Goal: Information Seeking & Learning: Learn about a topic

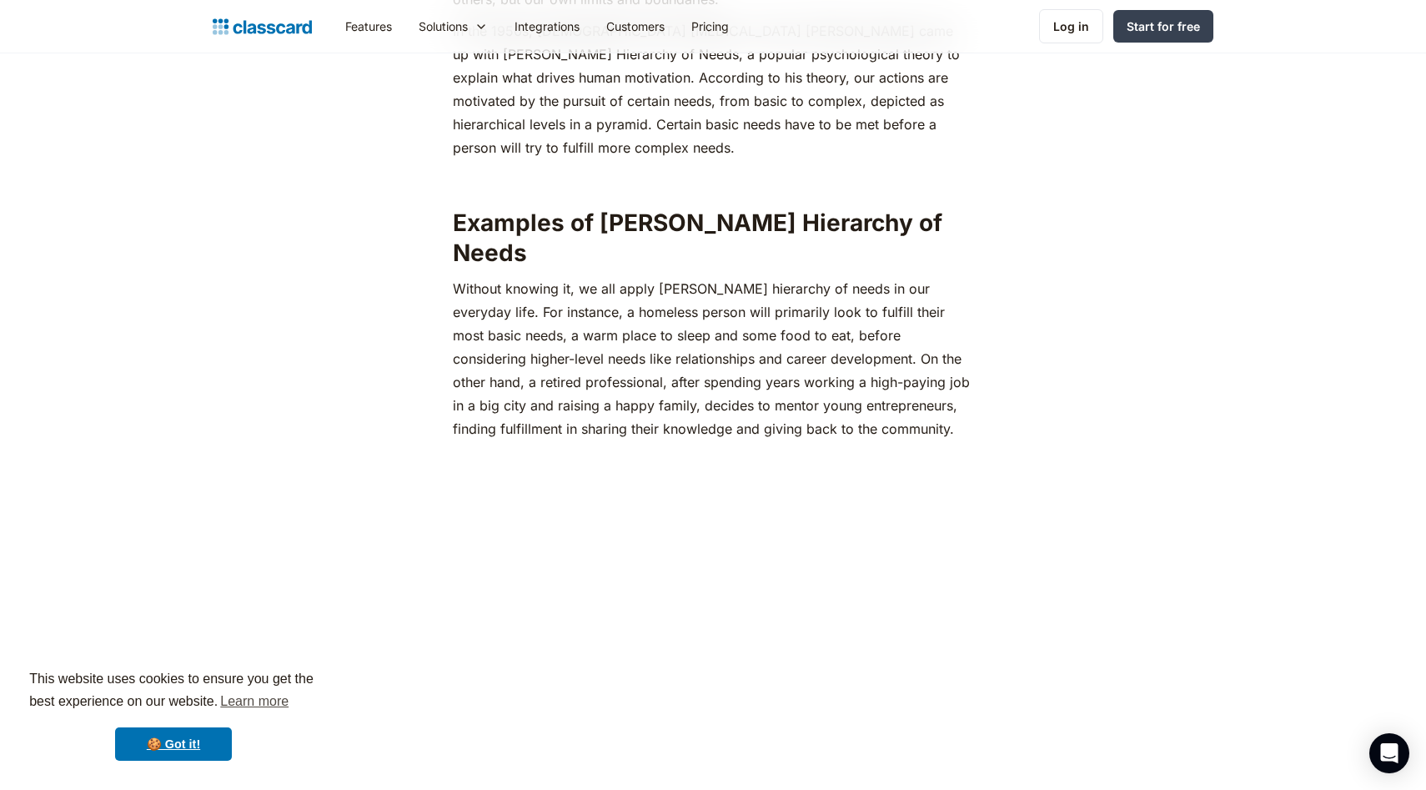
scroll to position [1010, 0]
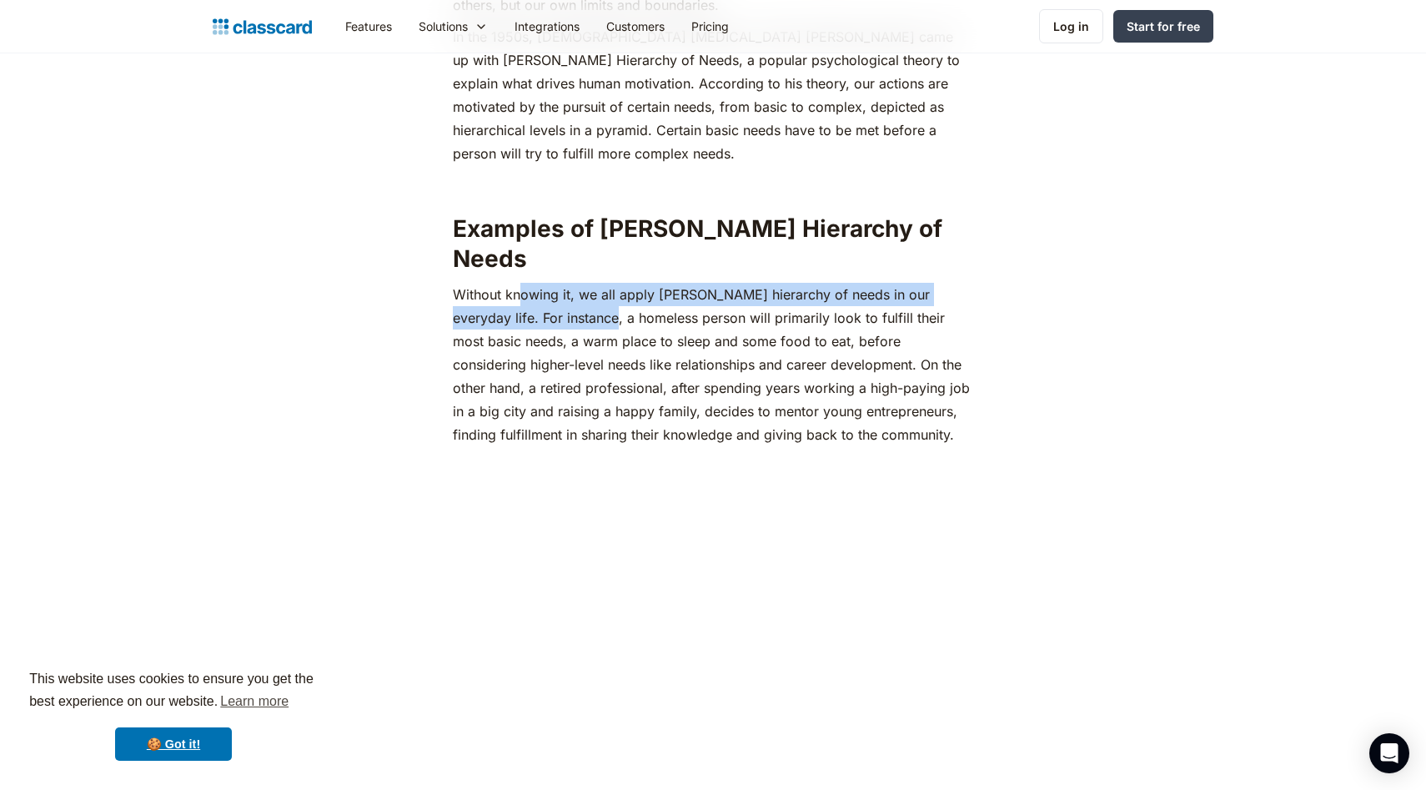
drag, startPoint x: 517, startPoint y: 265, endPoint x: 554, endPoint y: 298, distance: 50.2
click at [554, 298] on p "‍Without knowing it, we all apply [PERSON_NAME] hierarchy of needs in our every…" at bounding box center [712, 364] width 519 height 163
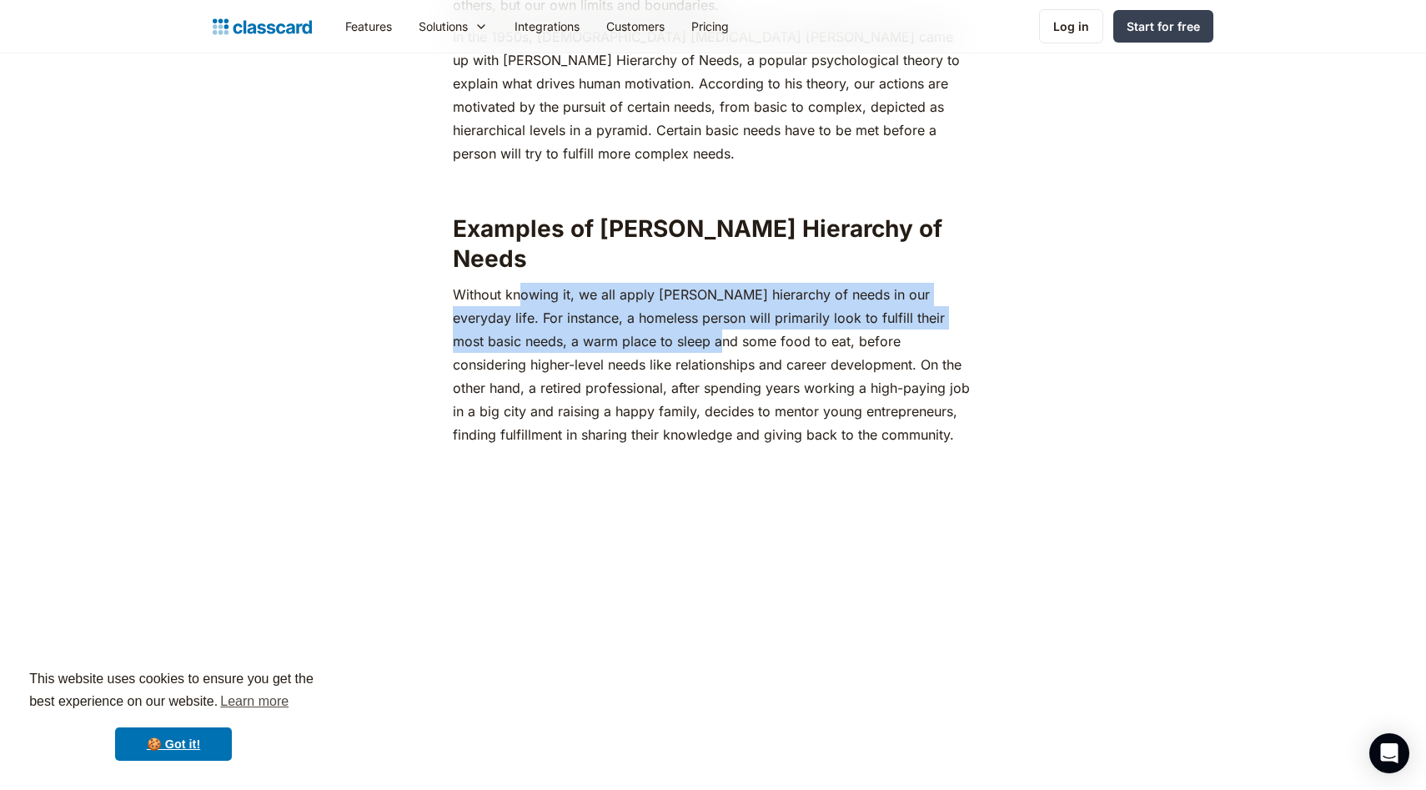
drag, startPoint x: 643, startPoint y: 302, endPoint x: 513, endPoint y: 256, distance: 137.9
click at [513, 283] on p "‍Without knowing it, we all apply [PERSON_NAME] hierarchy of needs in our every…" at bounding box center [712, 364] width 519 height 163
click at [512, 283] on p "‍Without knowing it, we all apply [PERSON_NAME] hierarchy of needs in our every…" at bounding box center [712, 364] width 519 height 163
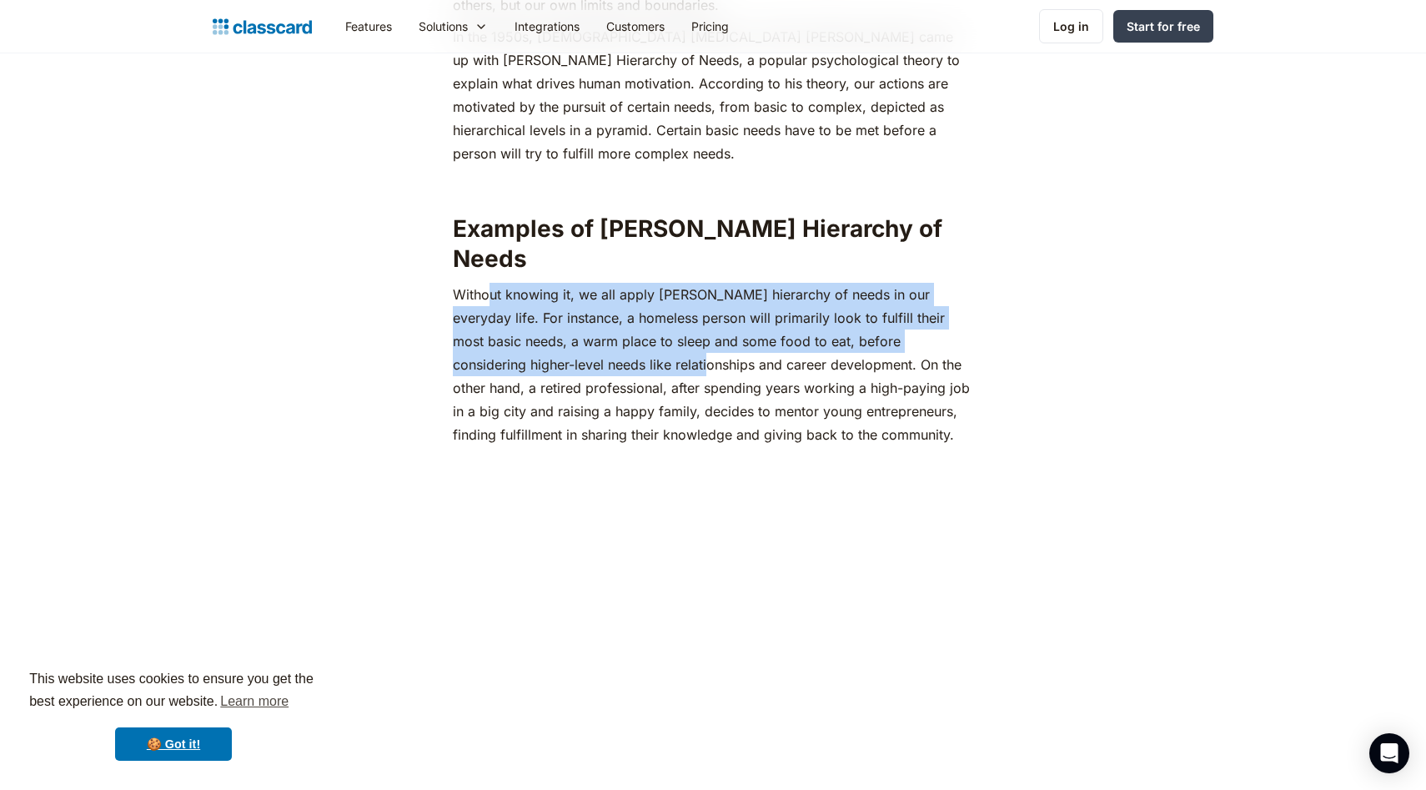
drag, startPoint x: 494, startPoint y: 256, endPoint x: 587, endPoint y: 342, distance: 126.9
click at [587, 342] on p "‍Without knowing it, we all apply [PERSON_NAME] hierarchy of needs in our every…" at bounding box center [712, 364] width 519 height 163
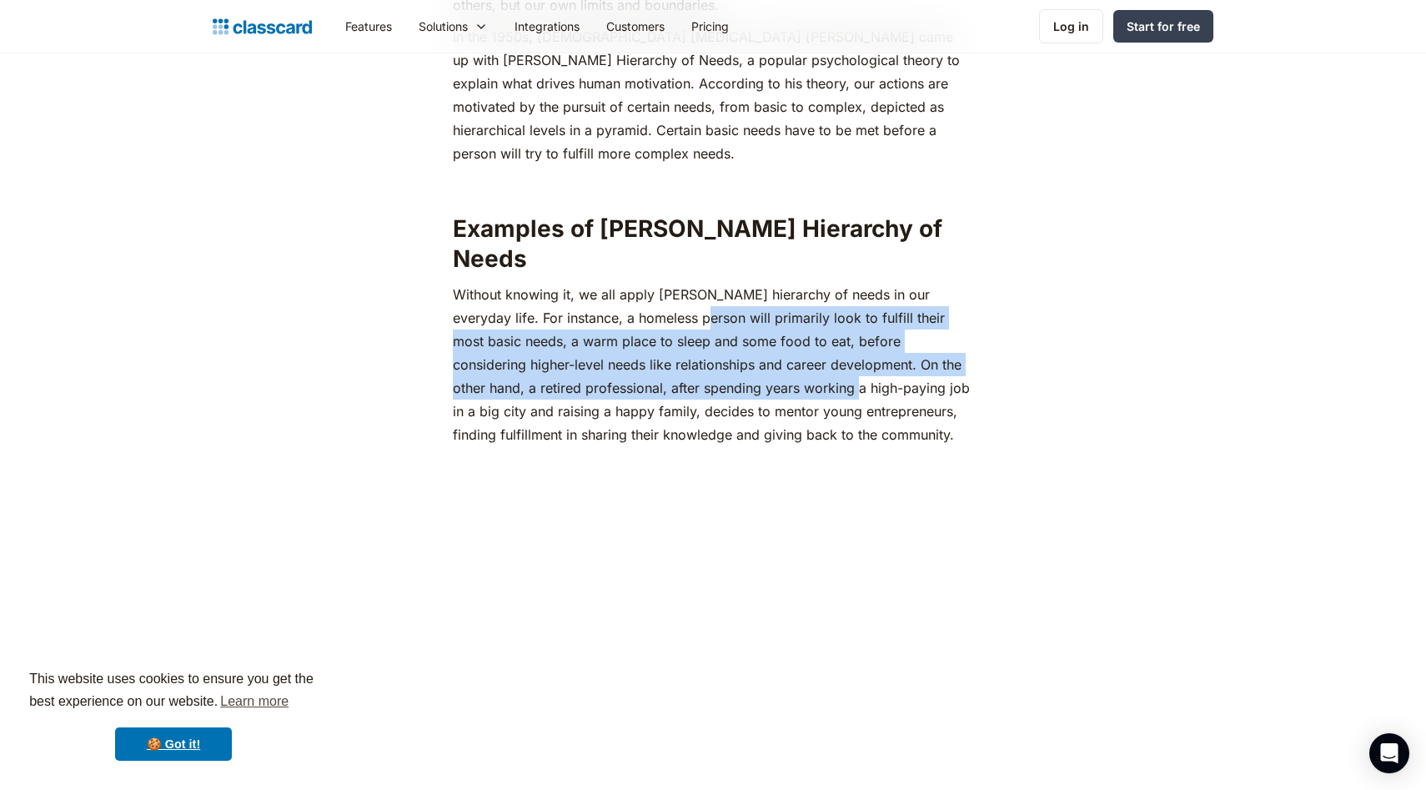
drag, startPoint x: 739, startPoint y: 346, endPoint x: 655, endPoint y: 284, distance: 103.7
click at [655, 284] on p "‍Without knowing it, we all apply [PERSON_NAME] hierarchy of needs in our every…" at bounding box center [712, 364] width 519 height 163
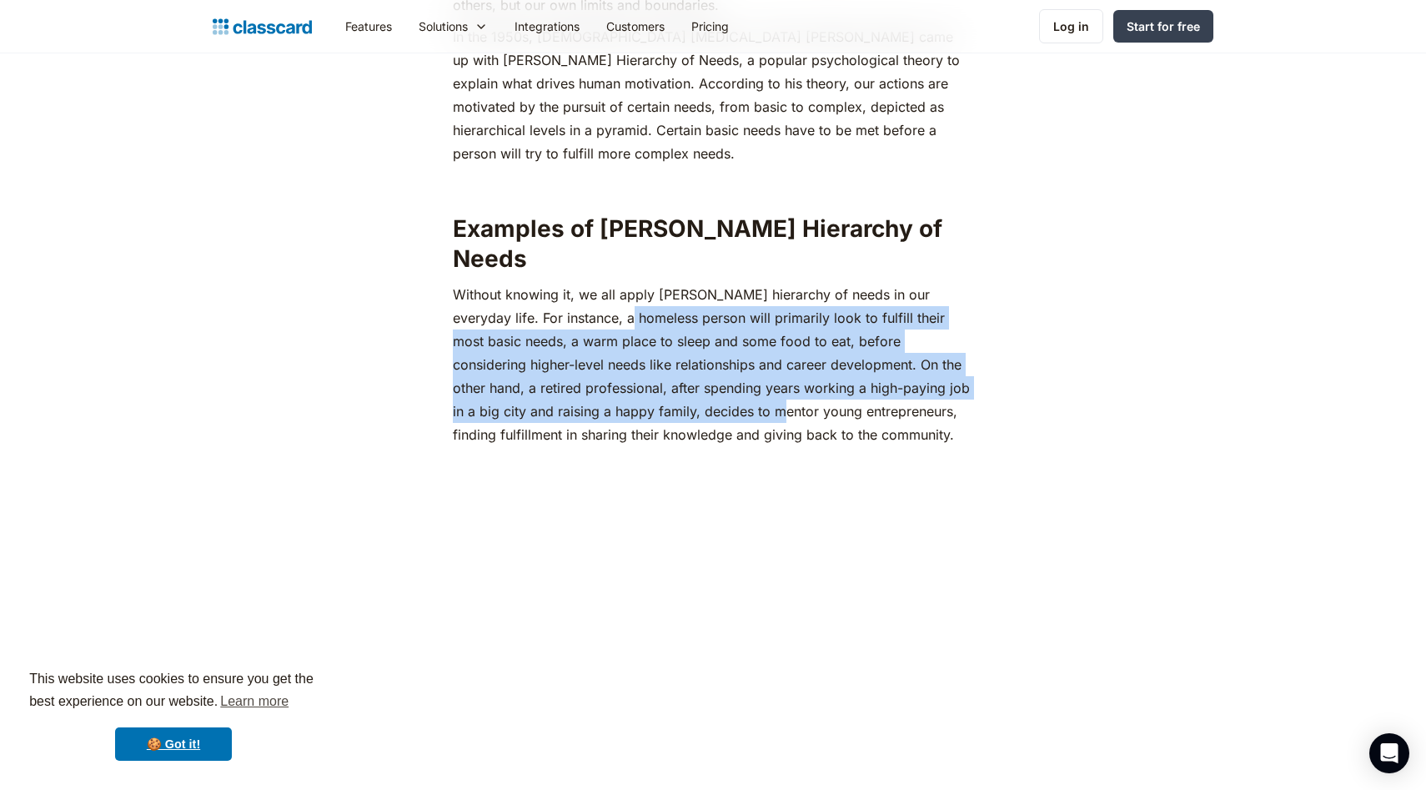
drag, startPoint x: 584, startPoint y: 284, endPoint x: 713, endPoint y: 382, distance: 161.2
click at [713, 382] on p "‍Without knowing it, we all apply [PERSON_NAME] hierarchy of needs in our every…" at bounding box center [712, 364] width 519 height 163
drag, startPoint x: 870, startPoint y: 391, endPoint x: 733, endPoint y: 284, distance: 174.1
click at [733, 284] on p "‍Without knowing it, we all apply [PERSON_NAME] hierarchy of needs in our every…" at bounding box center [712, 364] width 519 height 163
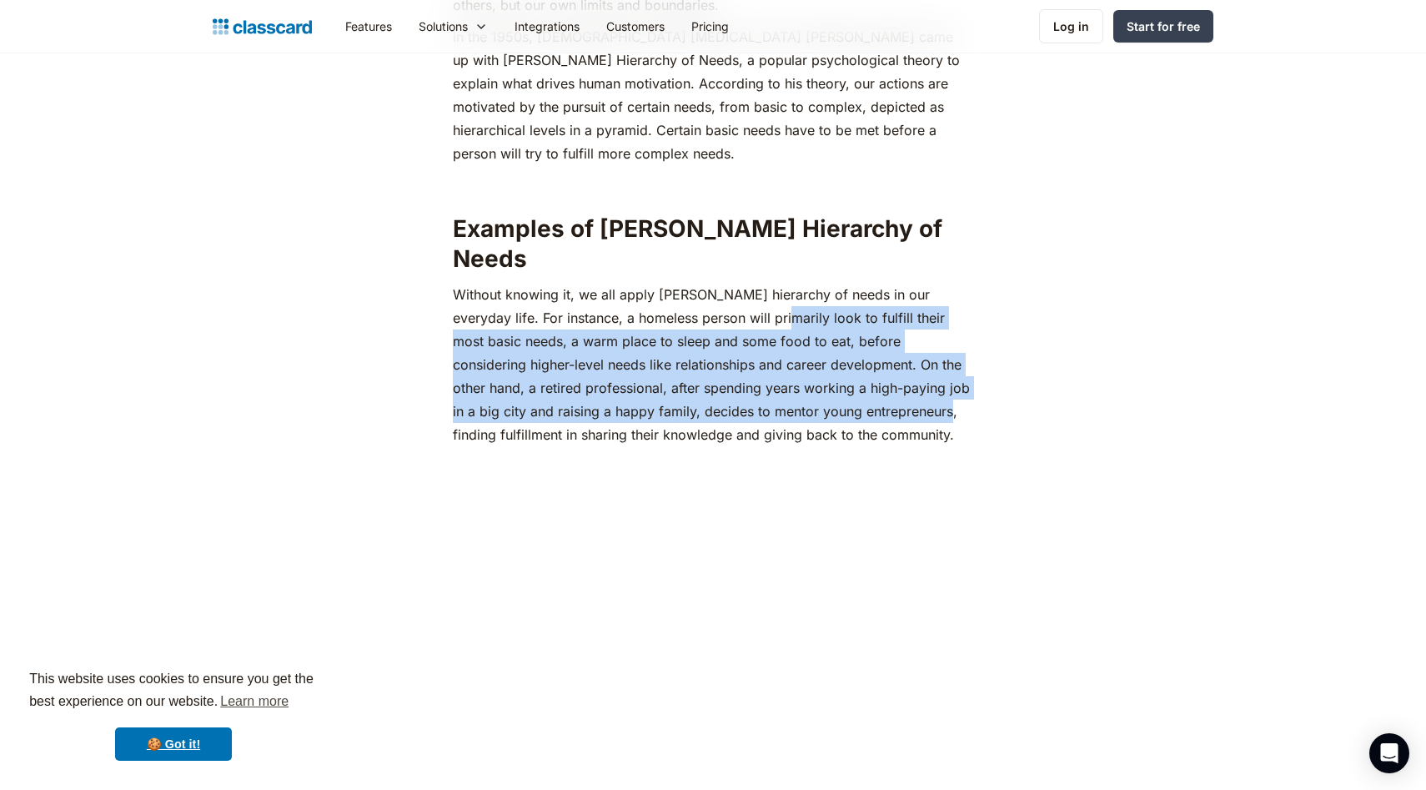
click at [733, 284] on p "‍Without knowing it, we all apply [PERSON_NAME] hierarchy of needs in our every…" at bounding box center [712, 364] width 519 height 163
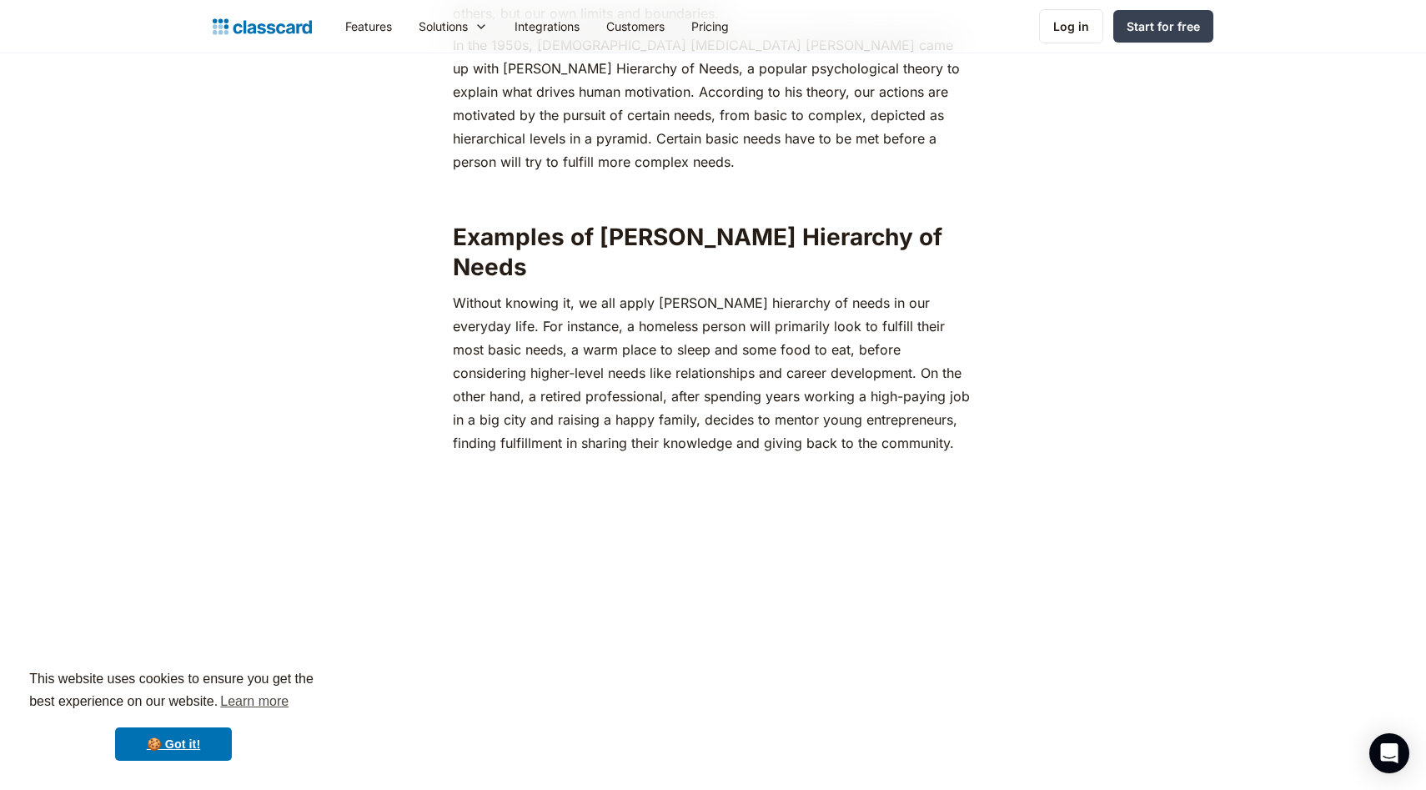
scroll to position [1103, 0]
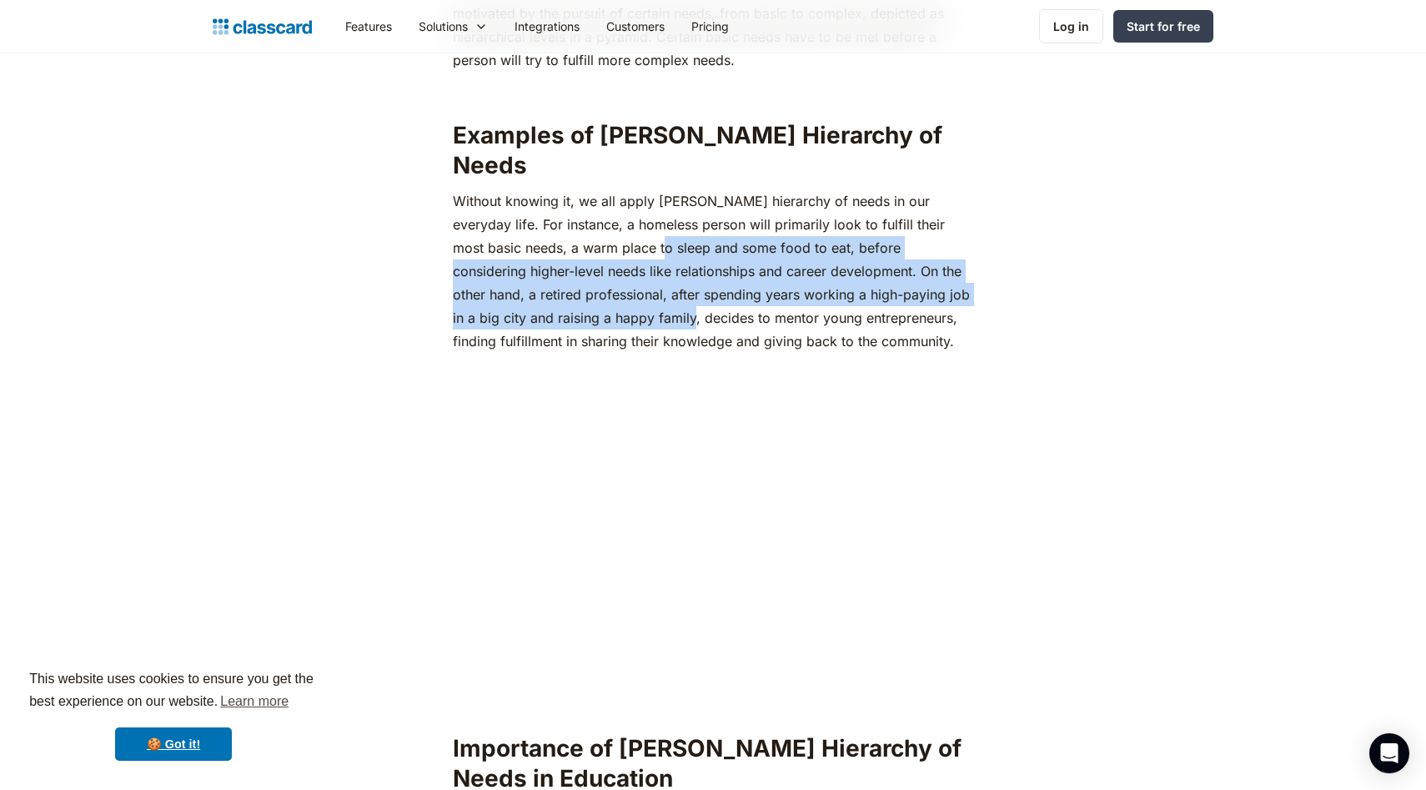
drag, startPoint x: 572, startPoint y: 224, endPoint x: 619, endPoint y: 292, distance: 82.6
click at [619, 292] on p "‍Without knowing it, we all apply [PERSON_NAME] hierarchy of needs in our every…" at bounding box center [712, 270] width 519 height 163
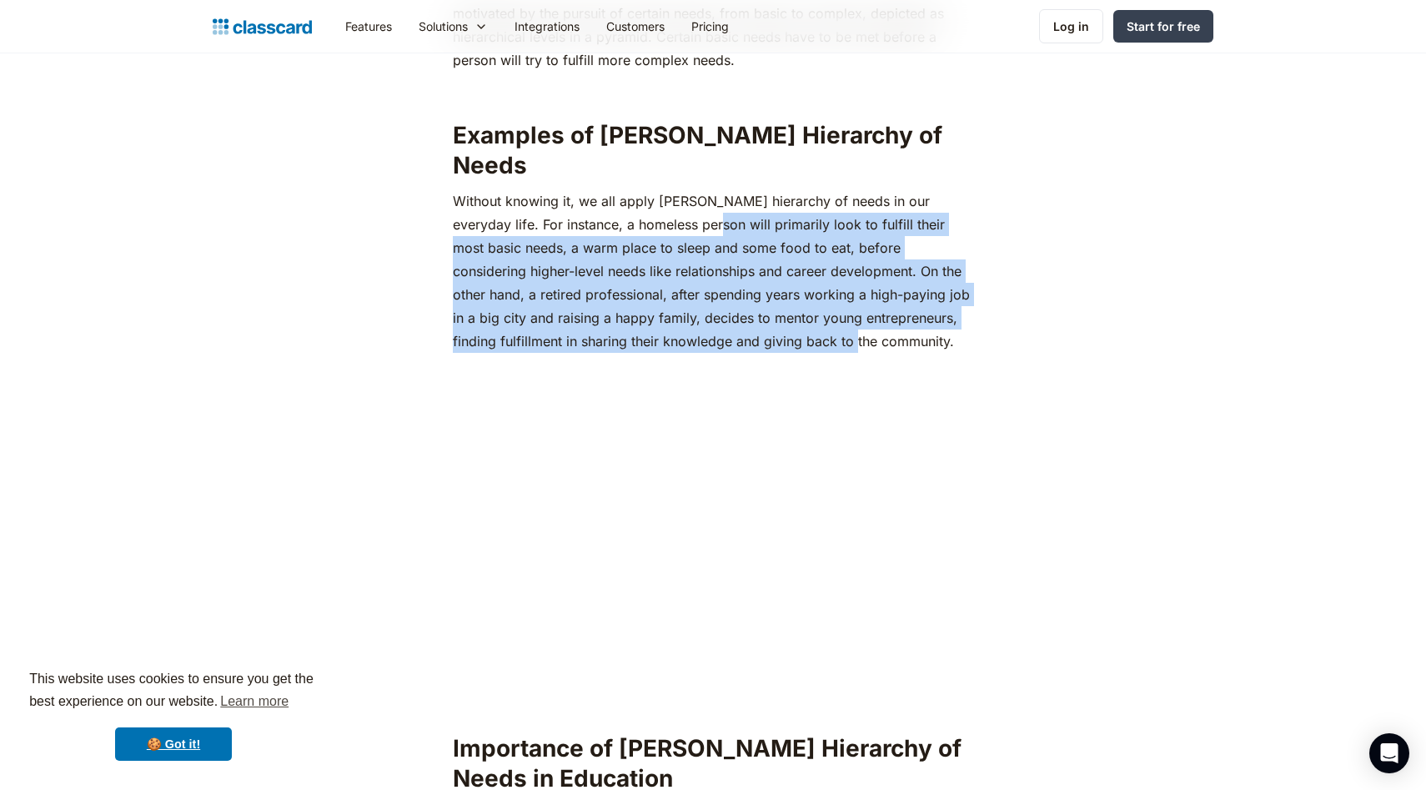
drag, startPoint x: 777, startPoint y: 312, endPoint x: 668, endPoint y: 199, distance: 156.8
click at [668, 199] on p "‍Without knowing it, we all apply [PERSON_NAME] hierarchy of needs in our every…" at bounding box center [712, 270] width 519 height 163
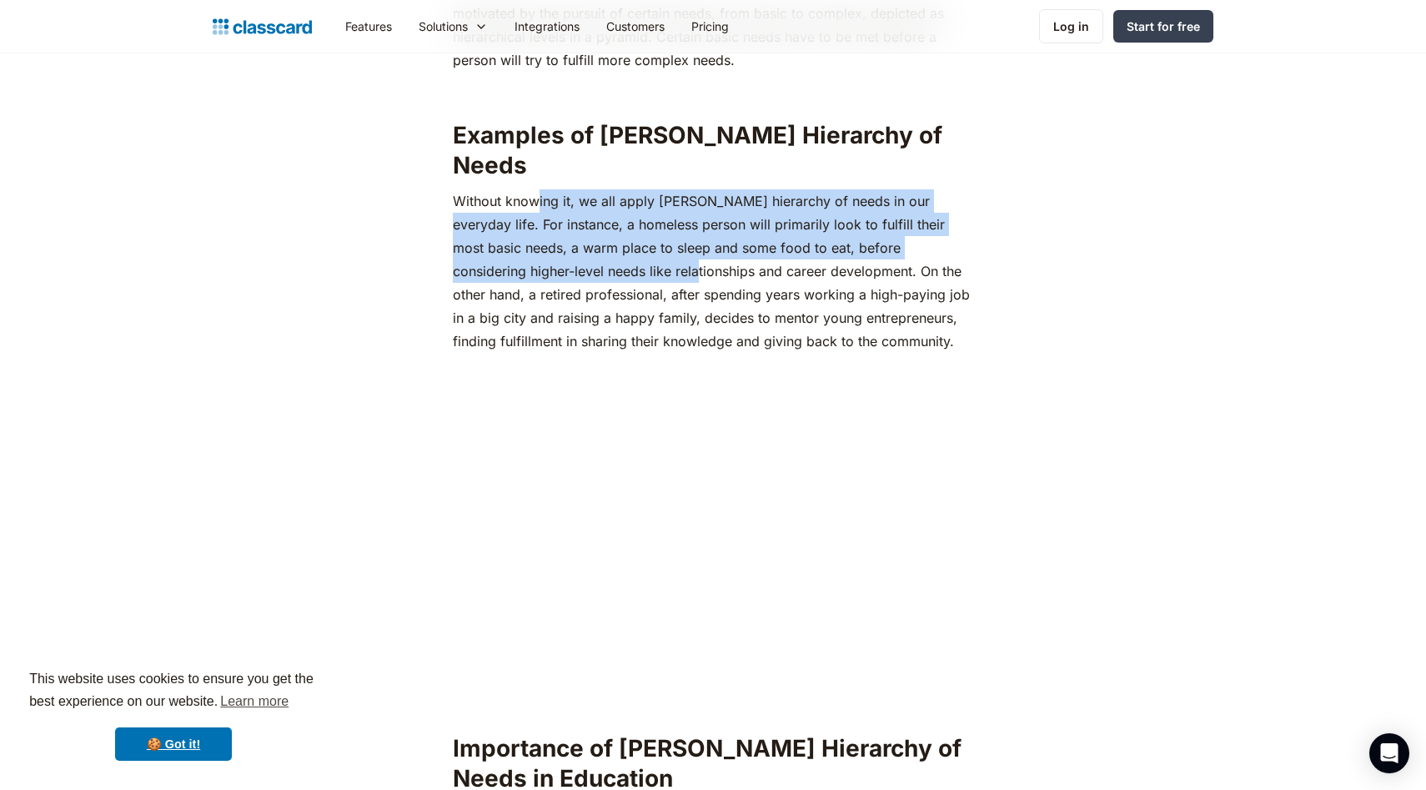
drag, startPoint x: 540, startPoint y: 178, endPoint x: 577, endPoint y: 229, distance: 63.4
click at [577, 229] on p "‍Without knowing it, we all apply [PERSON_NAME] hierarchy of needs in our every…" at bounding box center [712, 270] width 519 height 163
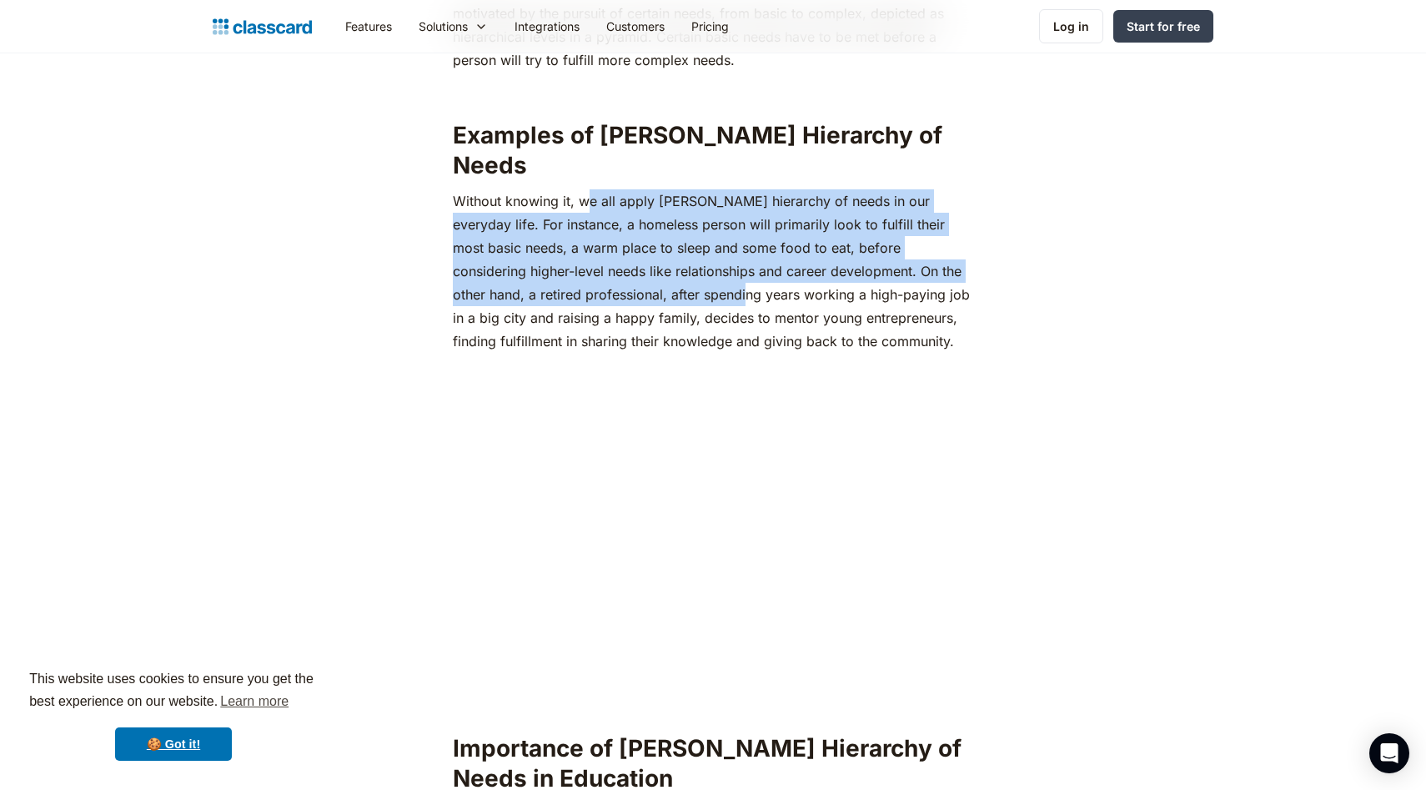
drag, startPoint x: 614, startPoint y: 207, endPoint x: 588, endPoint y: 173, distance: 42.9
click at [588, 189] on p "‍Without knowing it, we all apply [PERSON_NAME] hierarchy of needs in our every…" at bounding box center [712, 270] width 519 height 163
drag, startPoint x: 522, startPoint y: 167, endPoint x: 584, endPoint y: 265, distance: 116.6
click at [584, 264] on p "‍Without knowing it, we all apply [PERSON_NAME] hierarchy of needs in our every…" at bounding box center [712, 270] width 519 height 163
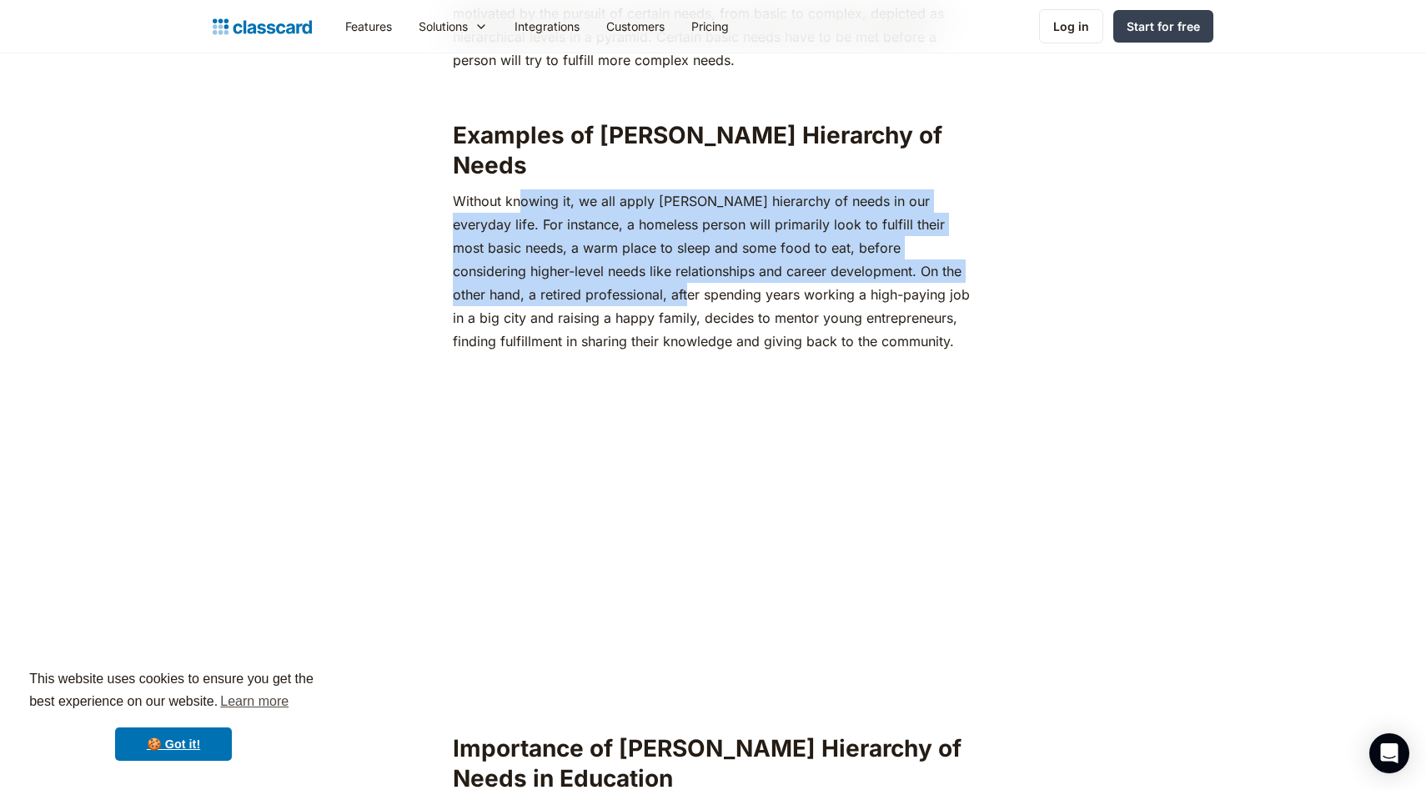
click at [584, 265] on p "‍Without knowing it, we all apply [PERSON_NAME] hierarchy of needs in our every…" at bounding box center [712, 270] width 519 height 163
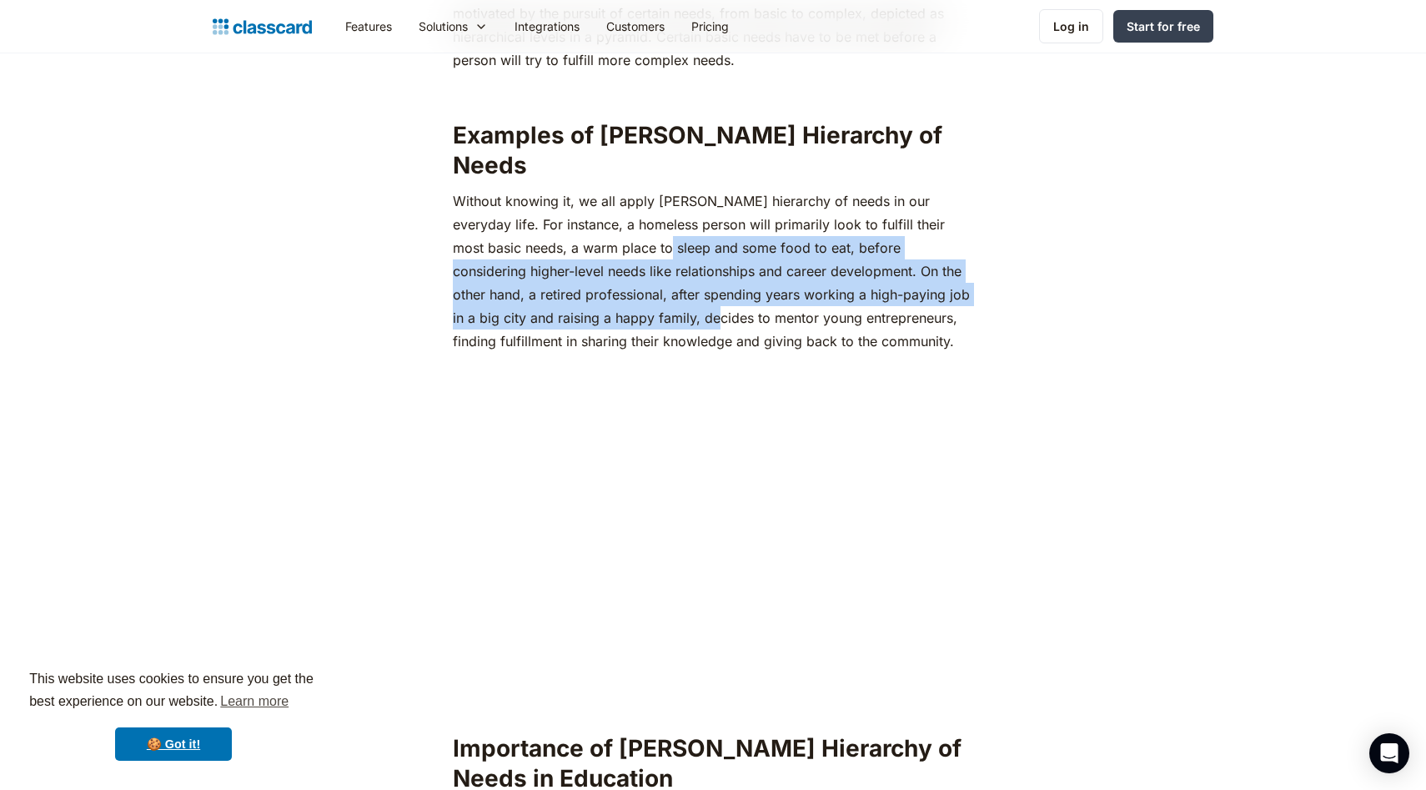
drag, startPoint x: 646, startPoint y: 288, endPoint x: 587, endPoint y: 214, distance: 94.3
click at [587, 214] on p "‍Without knowing it, we all apply [PERSON_NAME] hierarchy of needs in our every…" at bounding box center [712, 270] width 519 height 163
drag, startPoint x: 578, startPoint y: 261, endPoint x: 599, endPoint y: 293, distance: 39.1
click at [599, 293] on p "‍Without knowing it, we all apply [PERSON_NAME] hierarchy of needs in our every…" at bounding box center [712, 270] width 519 height 163
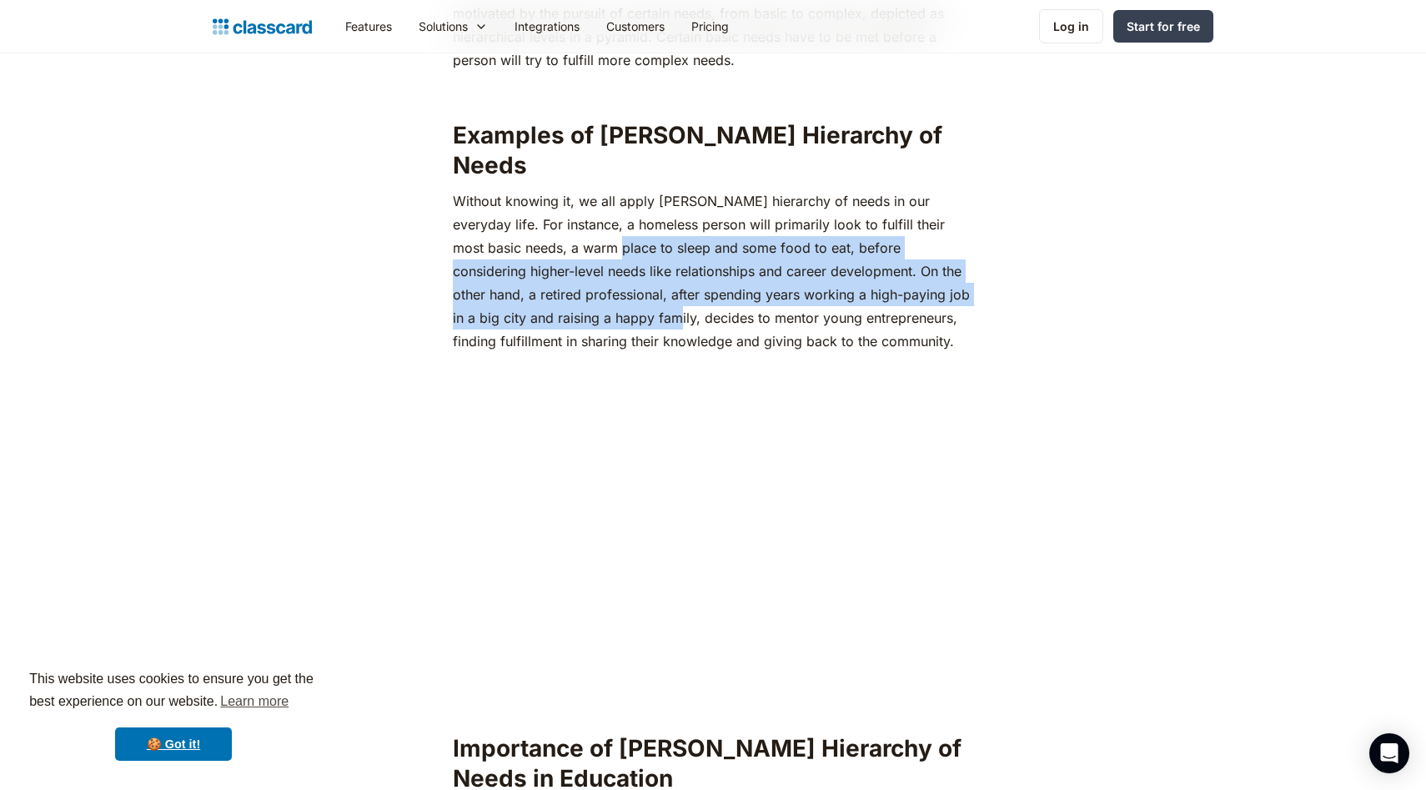
click at [599, 293] on p "‍Without knowing it, we all apply [PERSON_NAME] hierarchy of needs in our every…" at bounding box center [712, 270] width 519 height 163
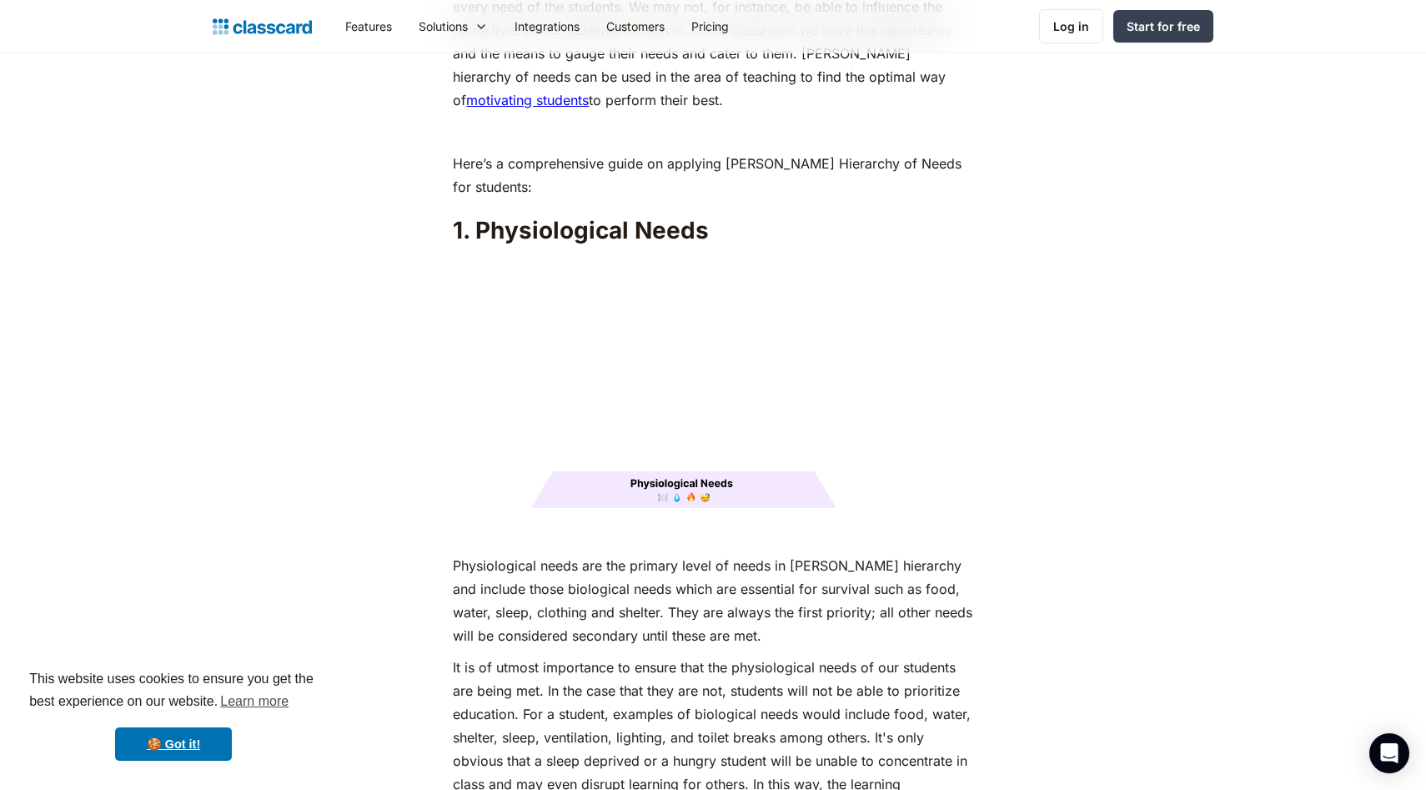
scroll to position [1982, 0]
click at [494, 213] on h2 "1. Physiological Needs" at bounding box center [712, 228] width 519 height 30
click at [484, 552] on p "Physiological needs are the primary level of needs in [PERSON_NAME] hierarchy a…" at bounding box center [712, 598] width 519 height 93
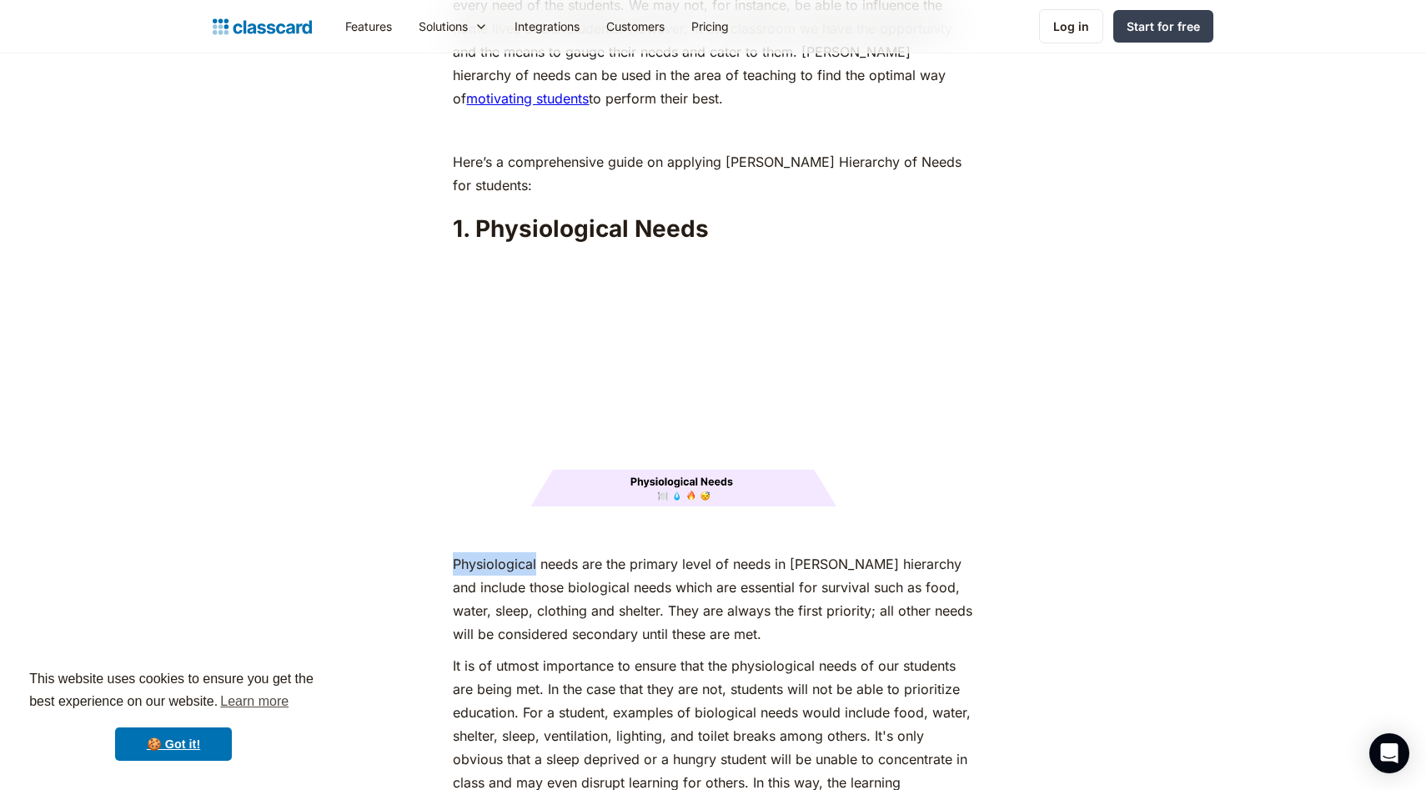
copy p "Physiological"
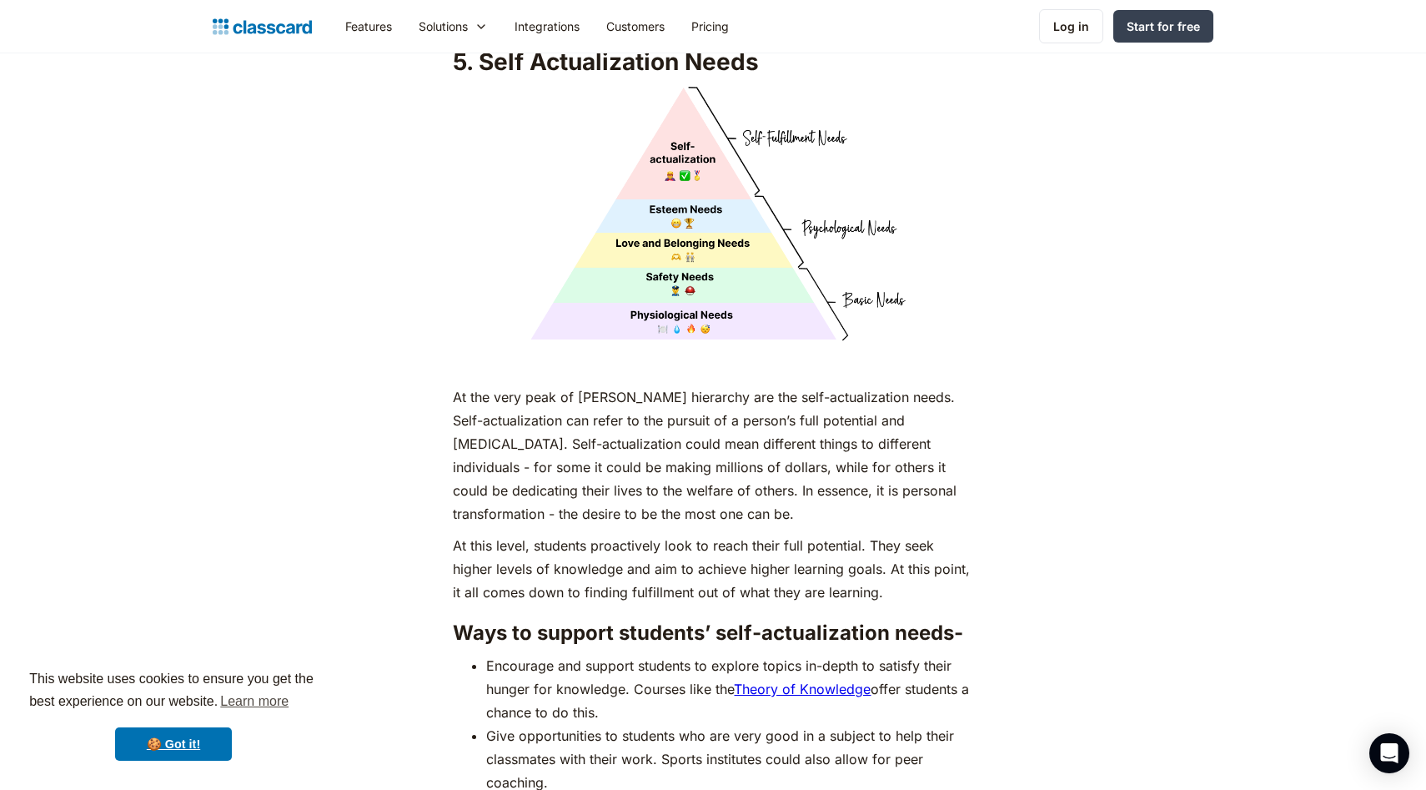
scroll to position [7077, 0]
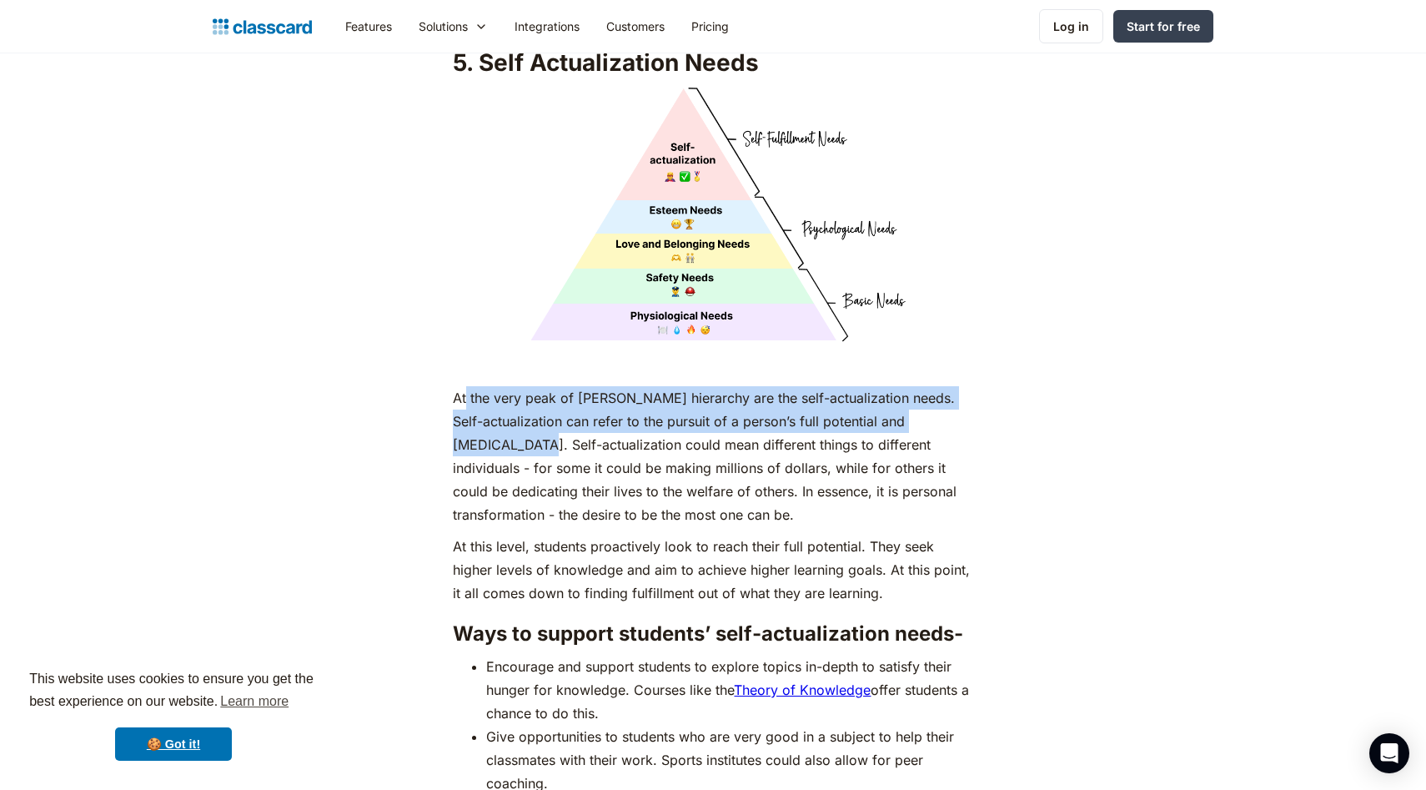
drag, startPoint x: 467, startPoint y: 392, endPoint x: 517, endPoint y: 448, distance: 75.0
click at [517, 448] on p "At the very peak of [PERSON_NAME] hierarchy are the self-actualization needs. S…" at bounding box center [712, 456] width 519 height 140
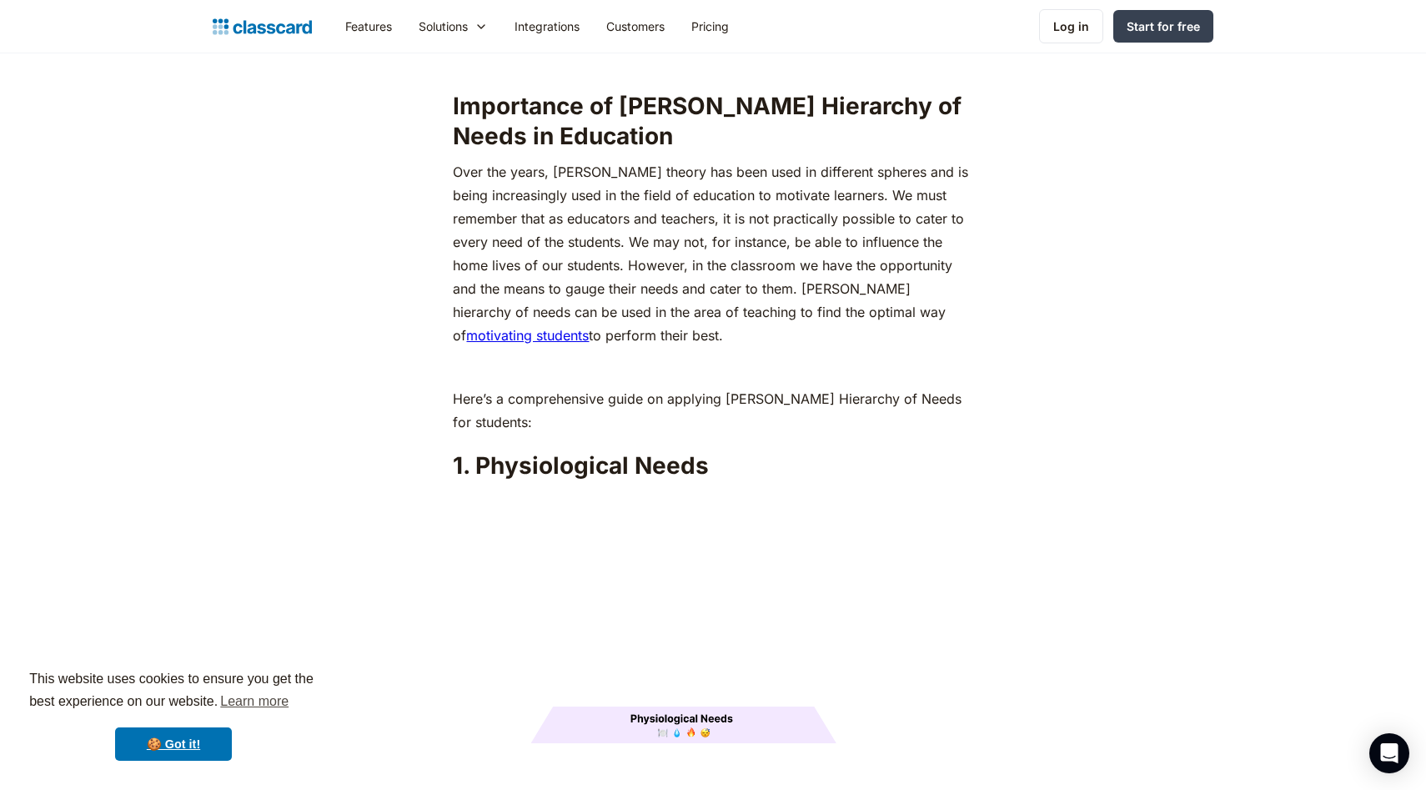
scroll to position [1742, 0]
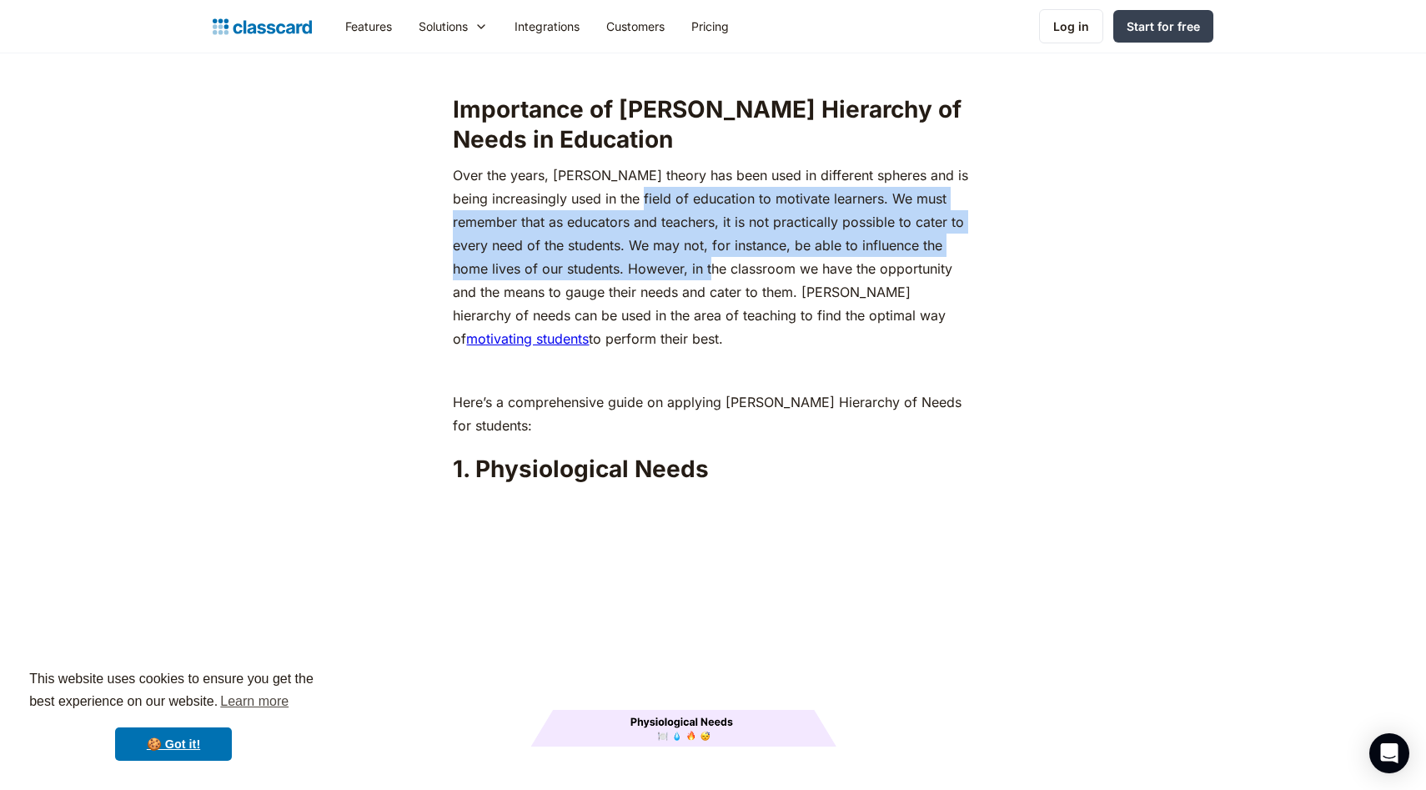
drag, startPoint x: 640, startPoint y: 169, endPoint x: 693, endPoint y: 245, distance: 92.3
click at [693, 245] on p "Over the years, [PERSON_NAME] theory has been used in different spheres and is …" at bounding box center [712, 256] width 519 height 187
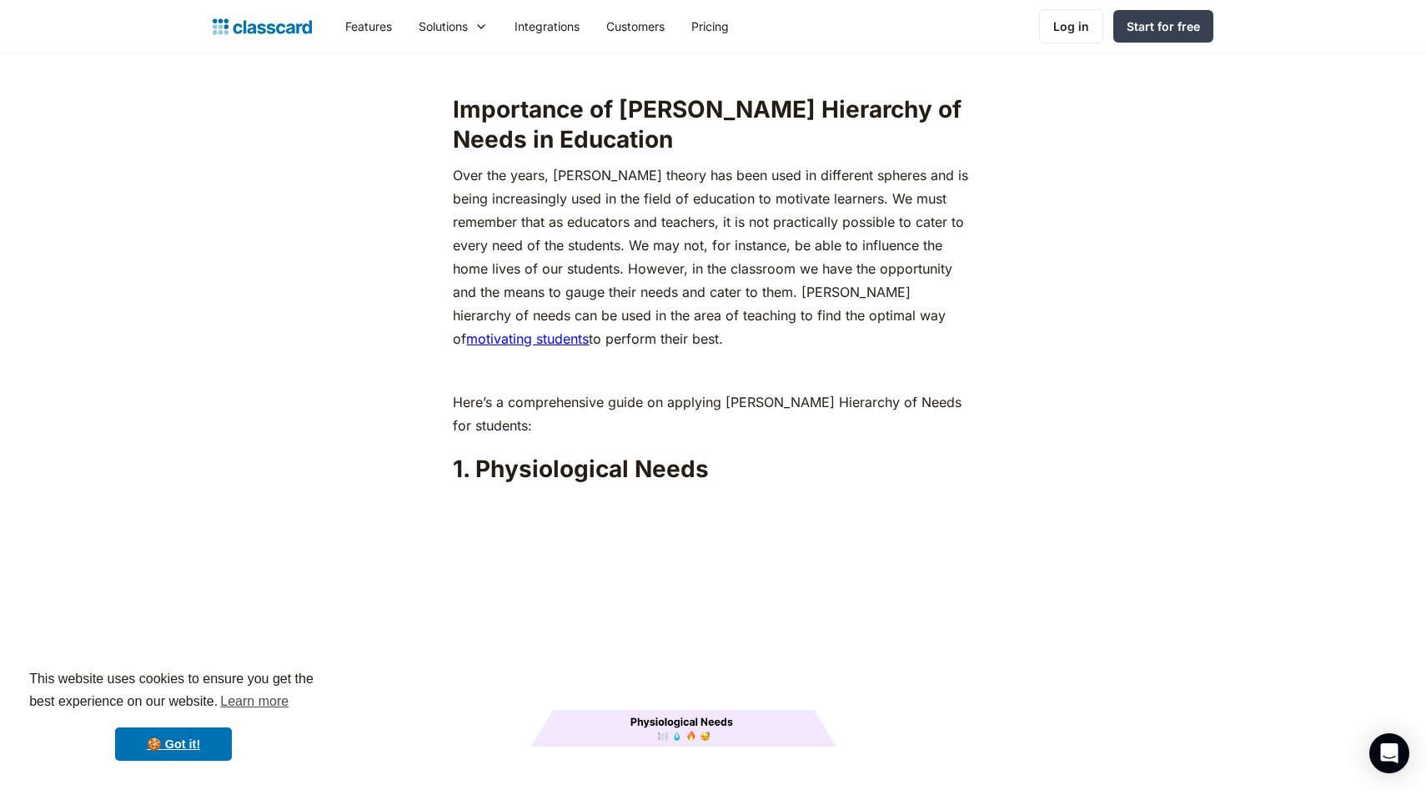
drag, startPoint x: 716, startPoint y: 308, endPoint x: 657, endPoint y: 200, distance: 123.5
click at [657, 200] on p "Over the years, [PERSON_NAME] theory has been used in different spheres and is …" at bounding box center [712, 256] width 519 height 187
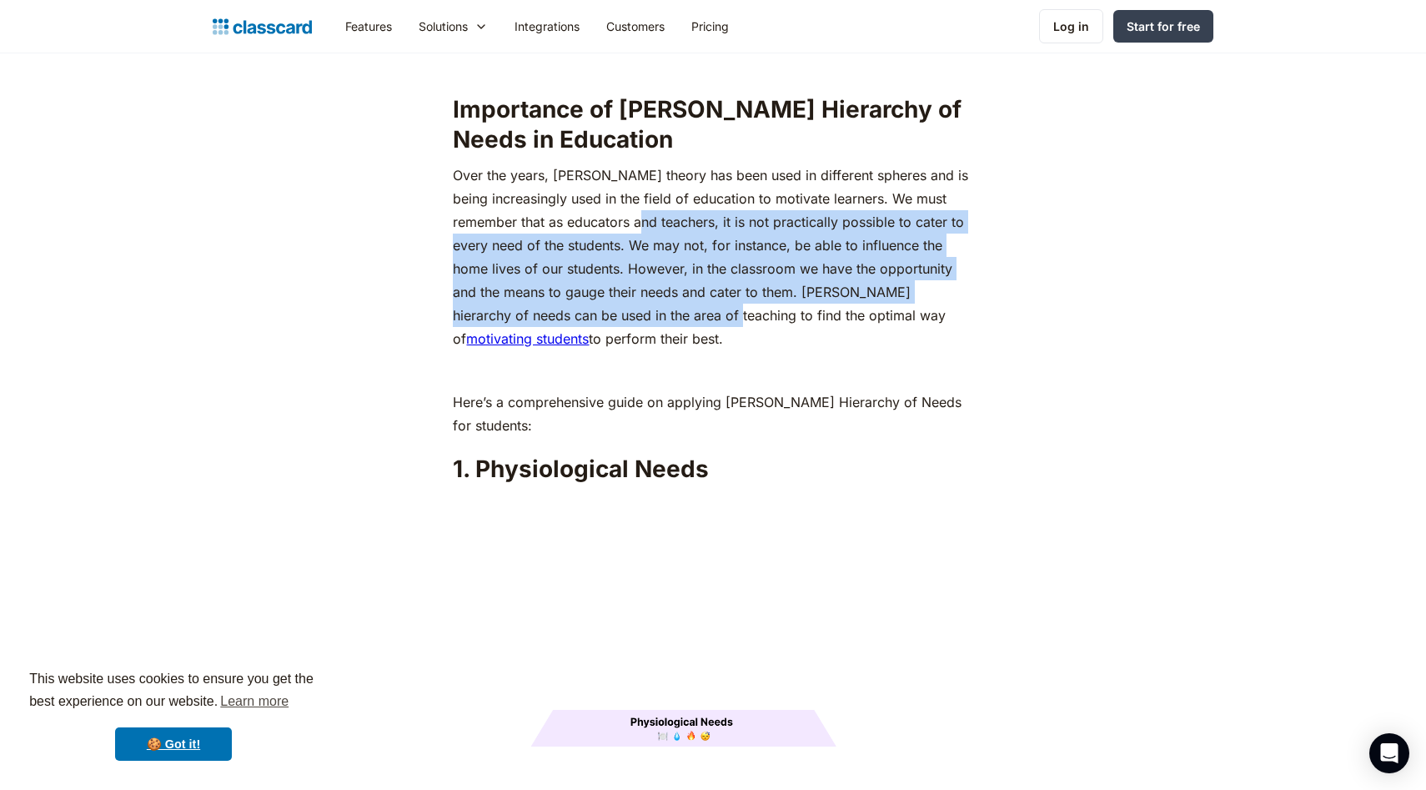
drag, startPoint x: 624, startPoint y: 199, endPoint x: 678, endPoint y: 282, distance: 98.7
click at [678, 282] on p "Over the years, [PERSON_NAME] theory has been used in different spheres and is …" at bounding box center [712, 256] width 519 height 187
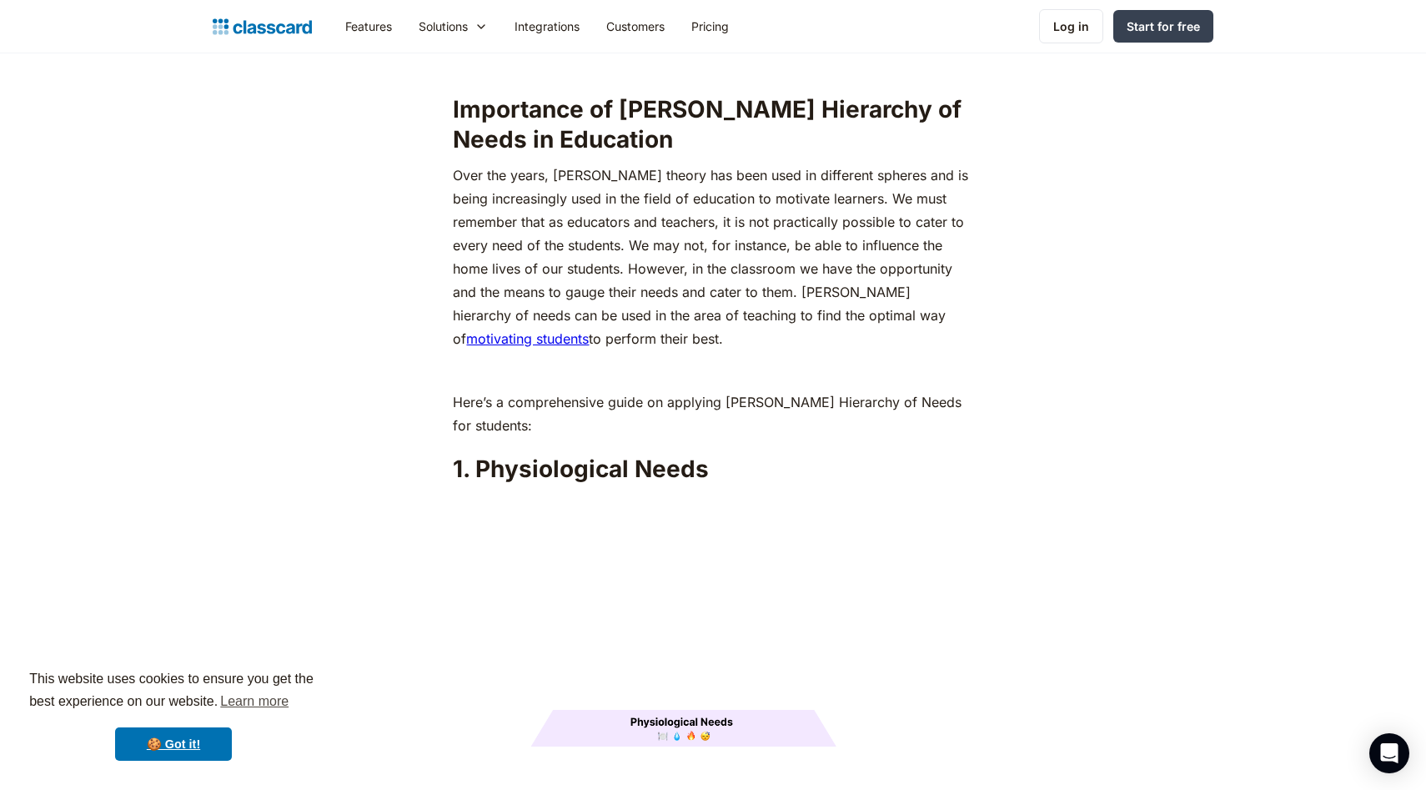
drag, startPoint x: 694, startPoint y: 318, endPoint x: 659, endPoint y: 256, distance: 72.1
click at [659, 256] on p "Over the years, [PERSON_NAME] theory has been used in different spheres and is …" at bounding box center [712, 256] width 519 height 187
drag, startPoint x: 614, startPoint y: 241, endPoint x: 666, endPoint y: 322, distance: 96.4
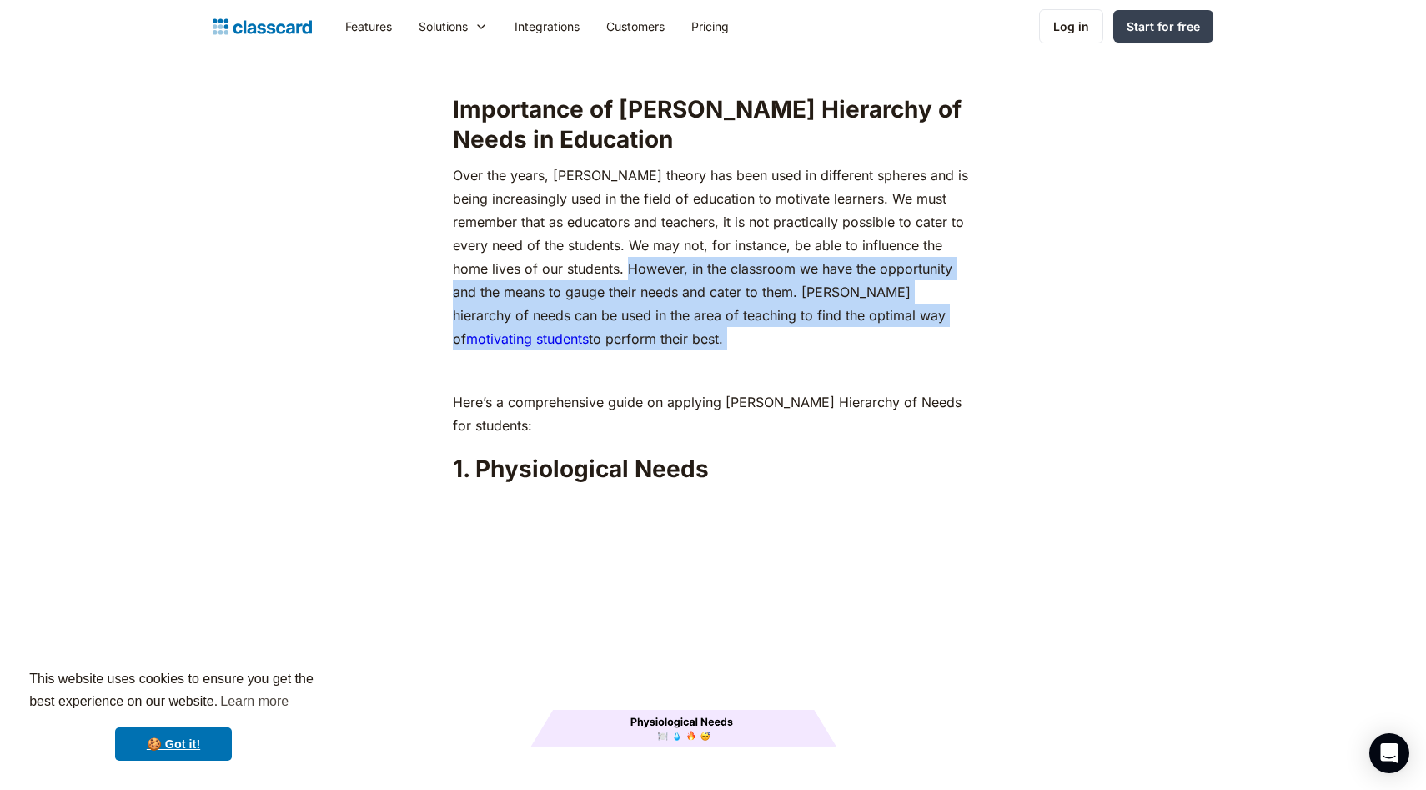
drag, startPoint x: 719, startPoint y: 334, endPoint x: 627, endPoint y: 235, distance: 135.1
click at [627, 235] on p "Over the years, [PERSON_NAME] theory has been used in different spheres and is …" at bounding box center [712, 256] width 519 height 187
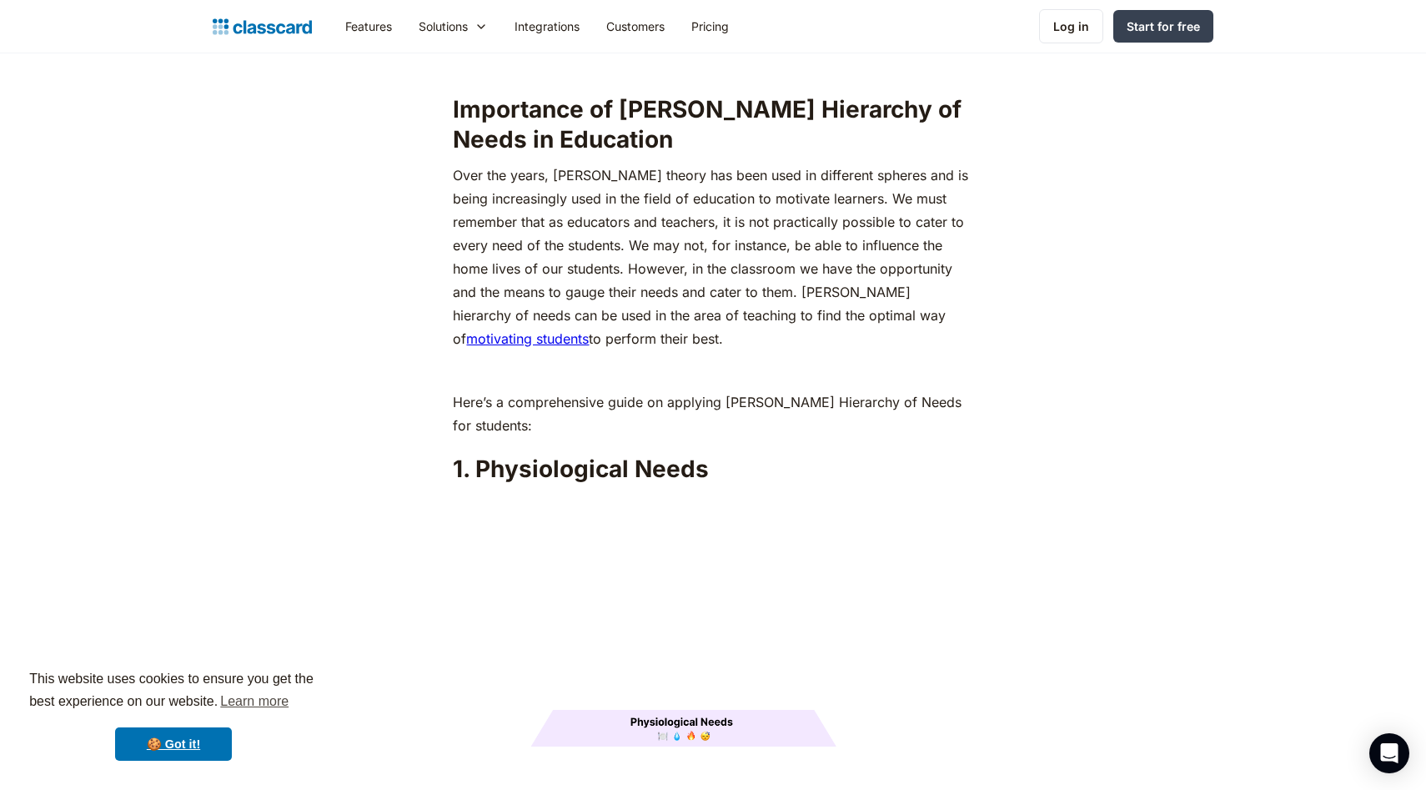
drag, startPoint x: 592, startPoint y: 233, endPoint x: 649, endPoint y: 308, distance: 94.0
click at [648, 308] on p "Over the years, [PERSON_NAME] theory has been used in different spheres and is …" at bounding box center [712, 256] width 519 height 187
click at [649, 309] on p "Over the years, [PERSON_NAME] theory has been used in different spheres and is …" at bounding box center [712, 256] width 519 height 187
drag, startPoint x: 673, startPoint y: 313, endPoint x: 583, endPoint y: 218, distance: 130.3
click at [583, 218] on p "Over the years, [PERSON_NAME] theory has been used in different spheres and is …" at bounding box center [712, 256] width 519 height 187
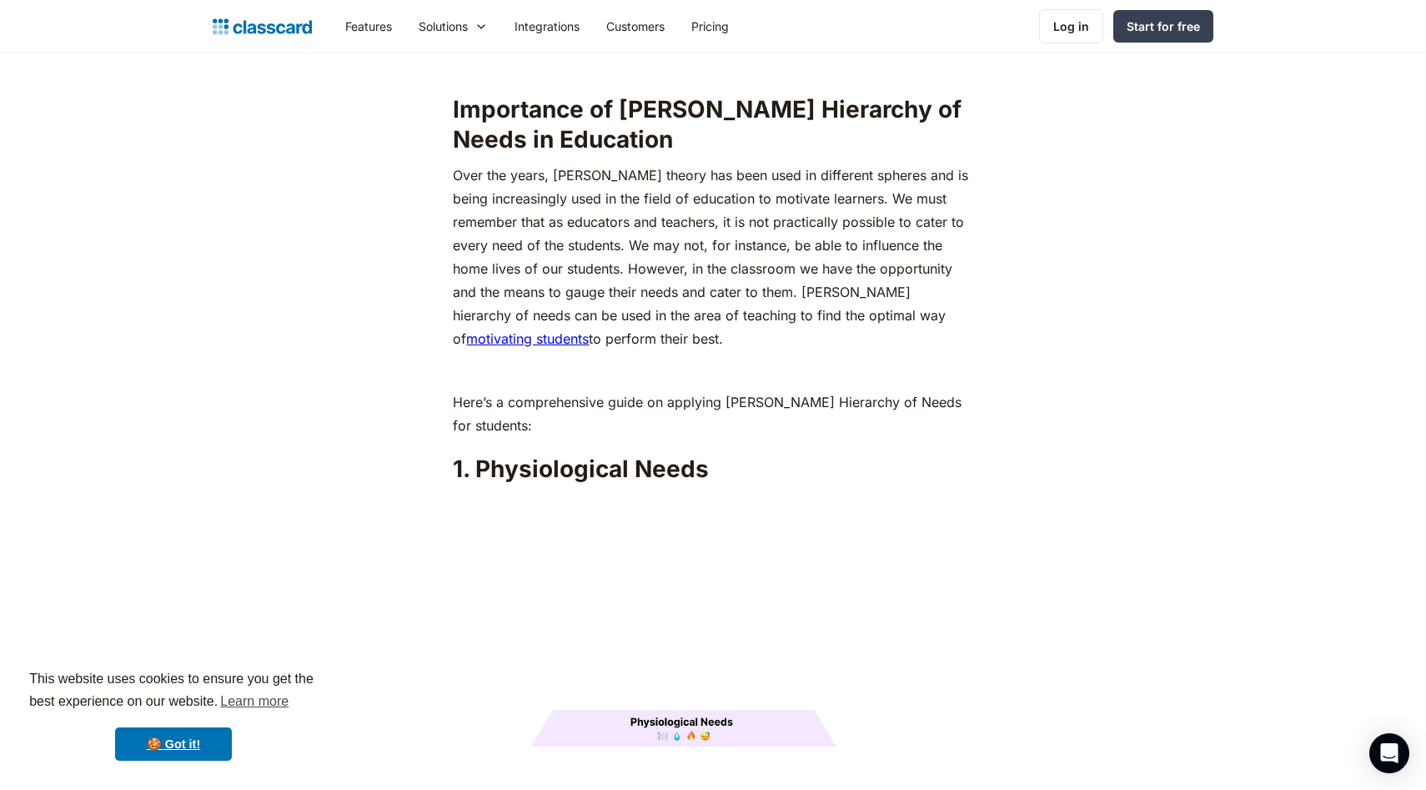
click at [583, 218] on p "Over the years, [PERSON_NAME] theory has been used in different spheres and is …" at bounding box center [712, 256] width 519 height 187
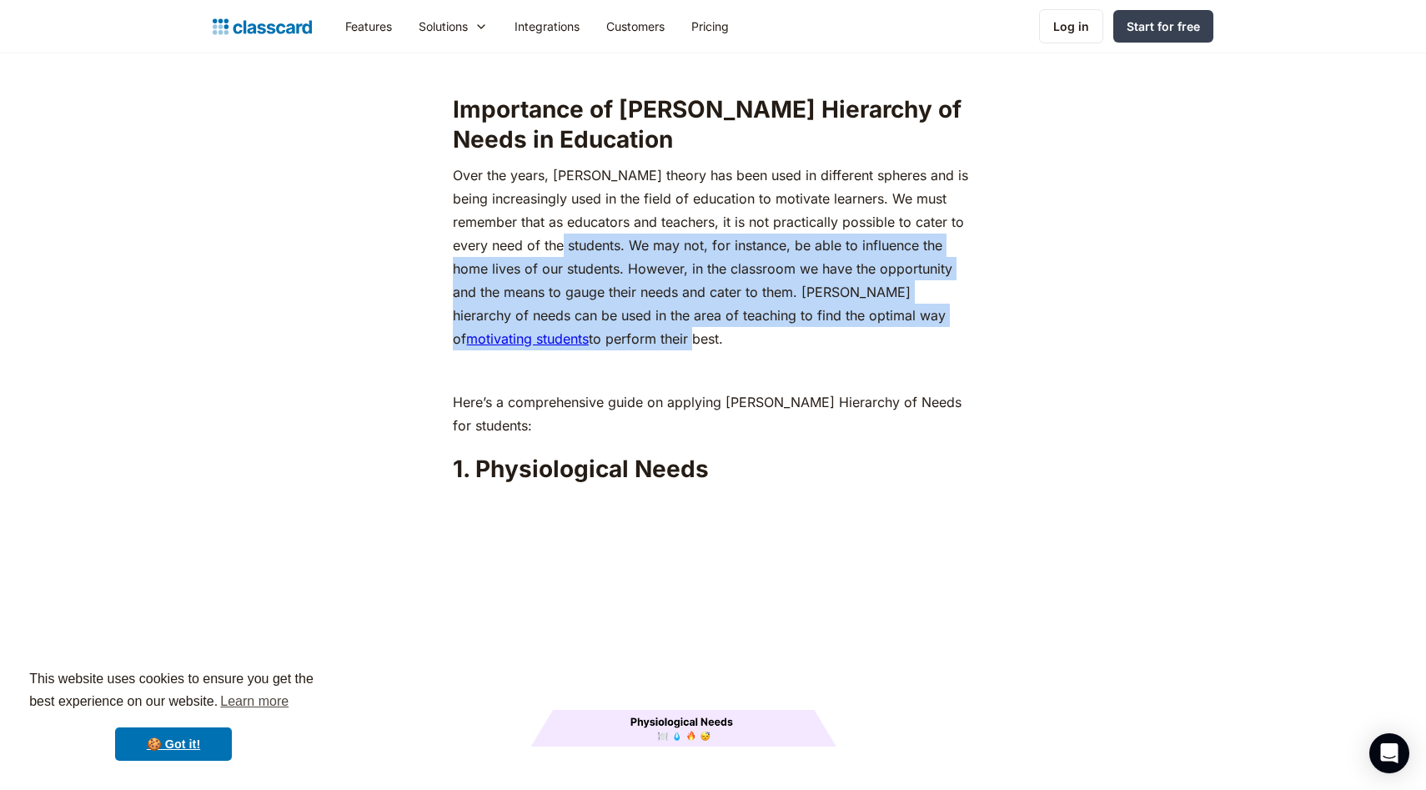
drag, startPoint x: 546, startPoint y: 216, endPoint x: 611, endPoint y: 312, distance: 115.8
click at [611, 312] on p "Over the years, [PERSON_NAME] theory has been used in different spheres and is …" at bounding box center [712, 256] width 519 height 187
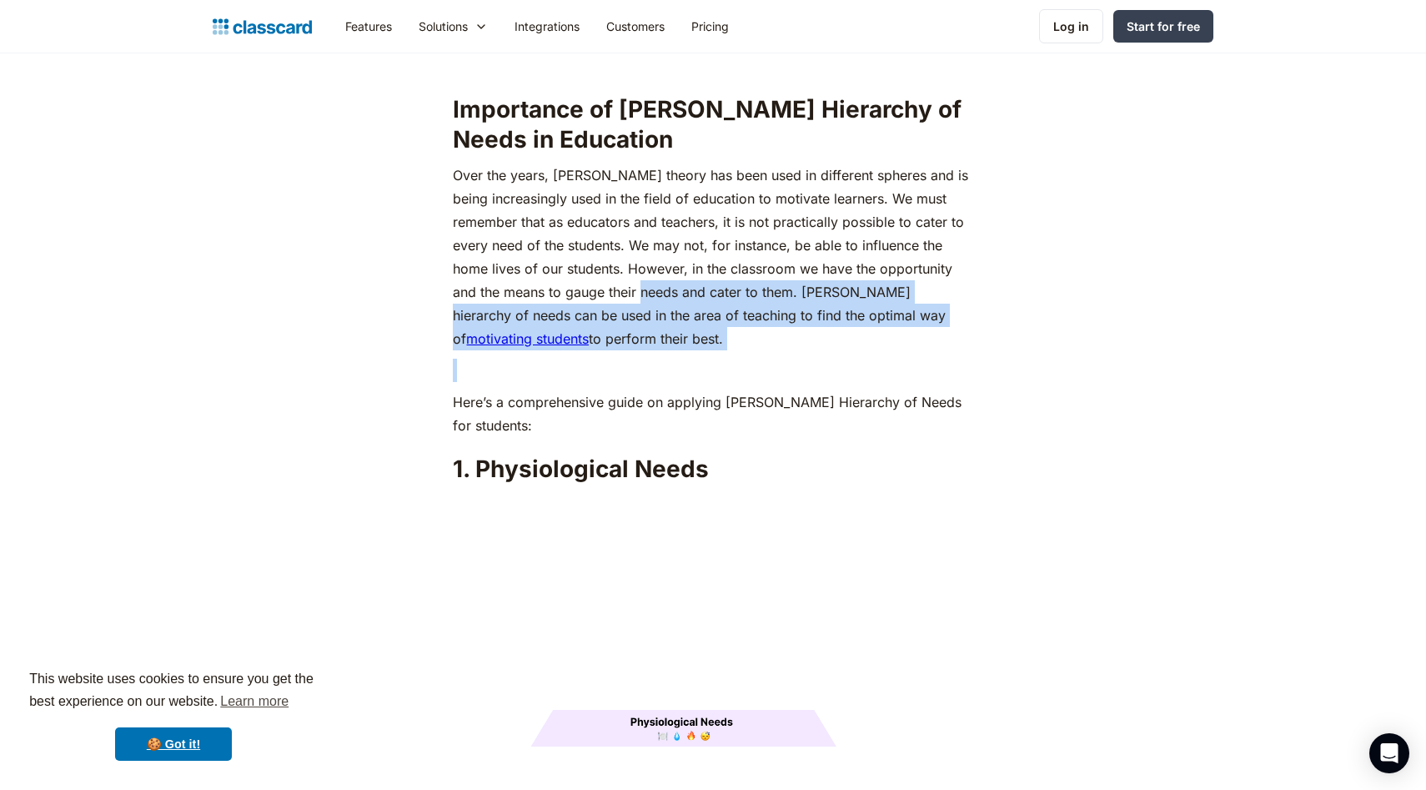
drag, startPoint x: 699, startPoint y: 351, endPoint x: 626, endPoint y: 250, distance: 124.7
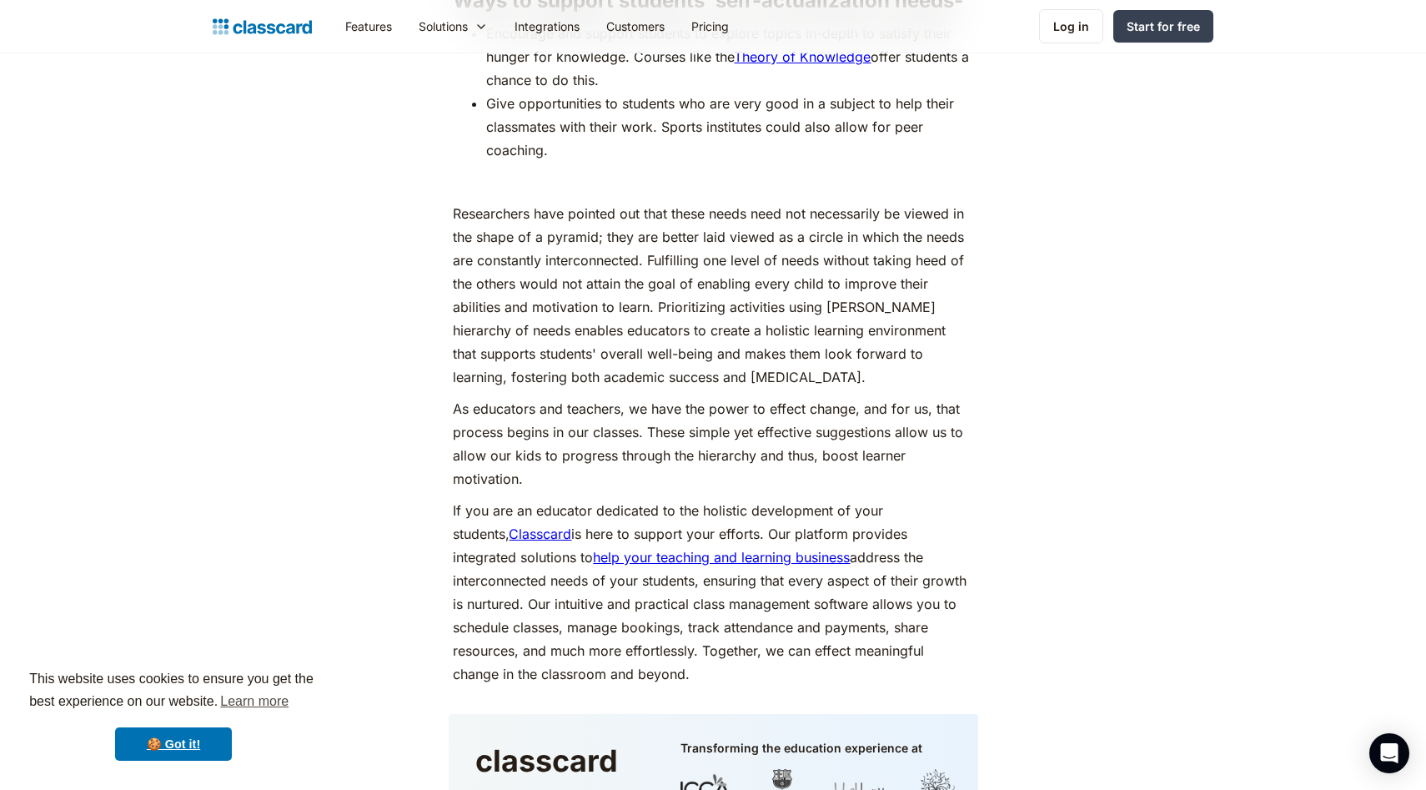
scroll to position [7674, 0]
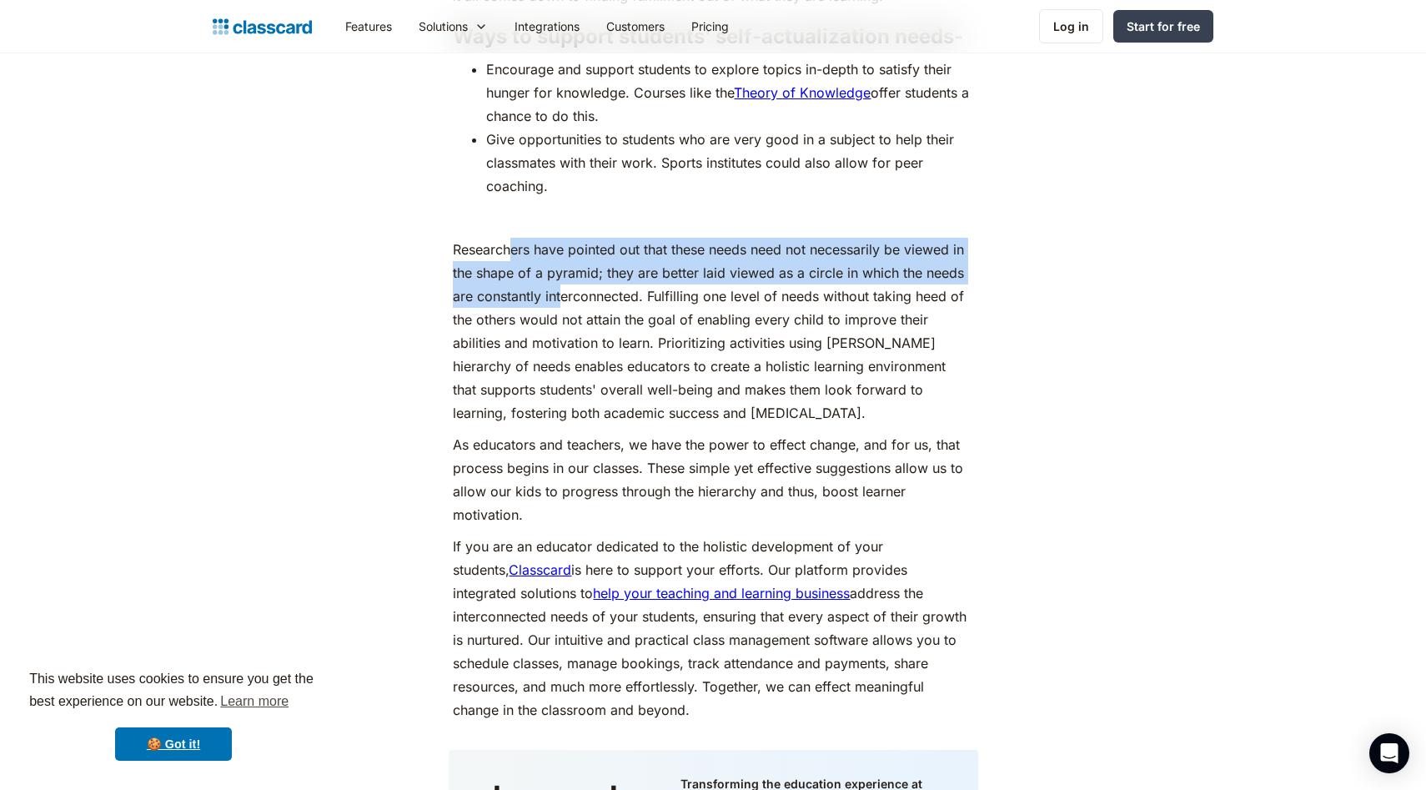
drag, startPoint x: 514, startPoint y: 247, endPoint x: 562, endPoint y: 300, distance: 71.5
click at [562, 300] on p "Researchers have pointed out that these needs need not necessarily be viewed in…" at bounding box center [712, 331] width 519 height 187
